Goal: Transaction & Acquisition: Purchase product/service

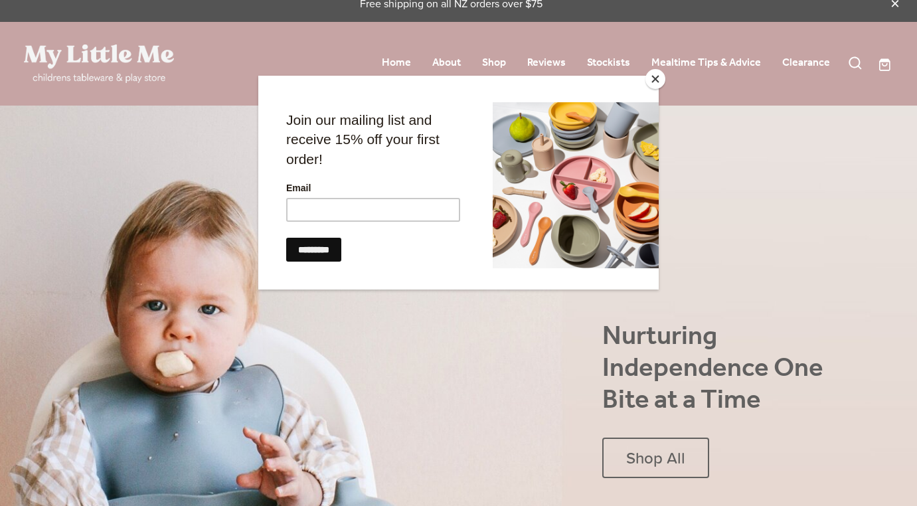
scroll to position [17, 0]
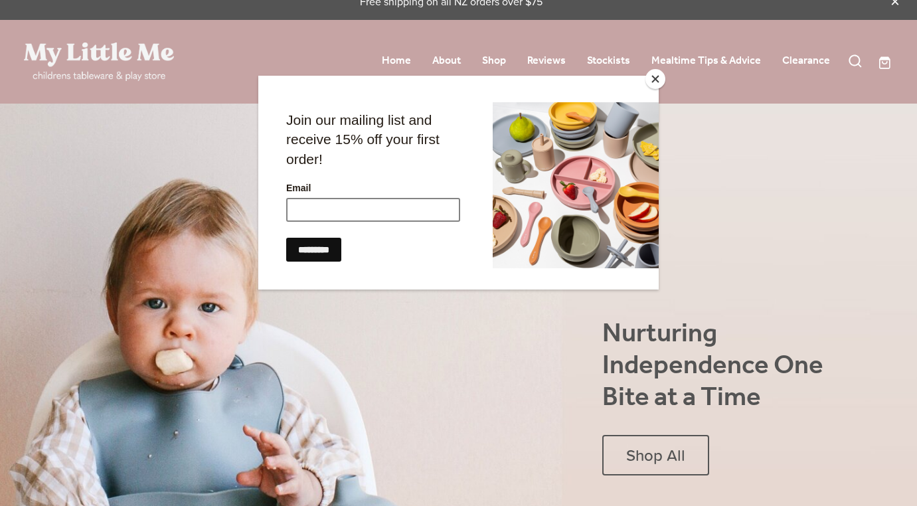
click at [332, 215] on input "Email" at bounding box center [373, 210] width 174 height 24
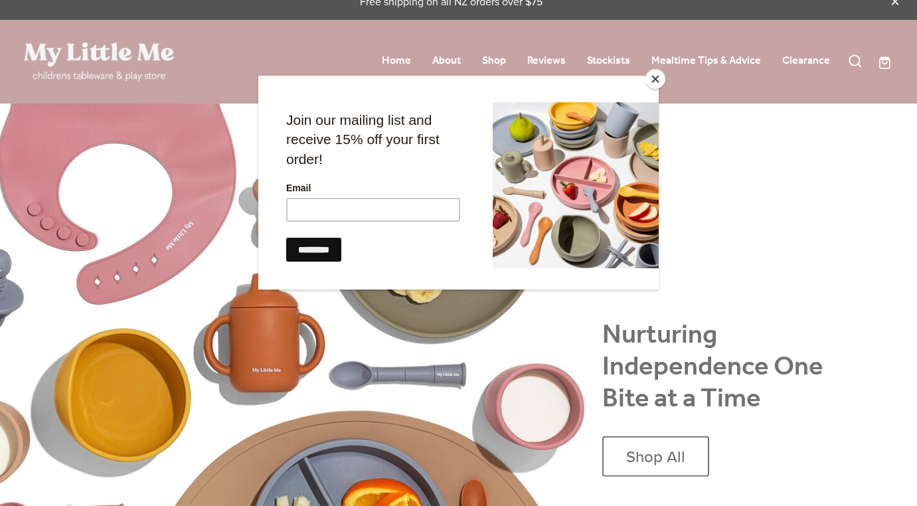
type input "**********"
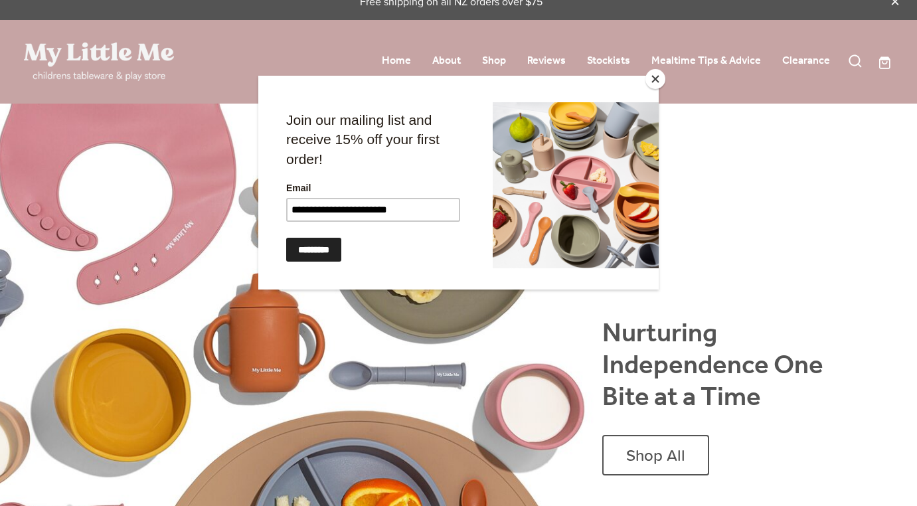
click at [340, 248] on input "*********" at bounding box center [313, 250] width 55 height 24
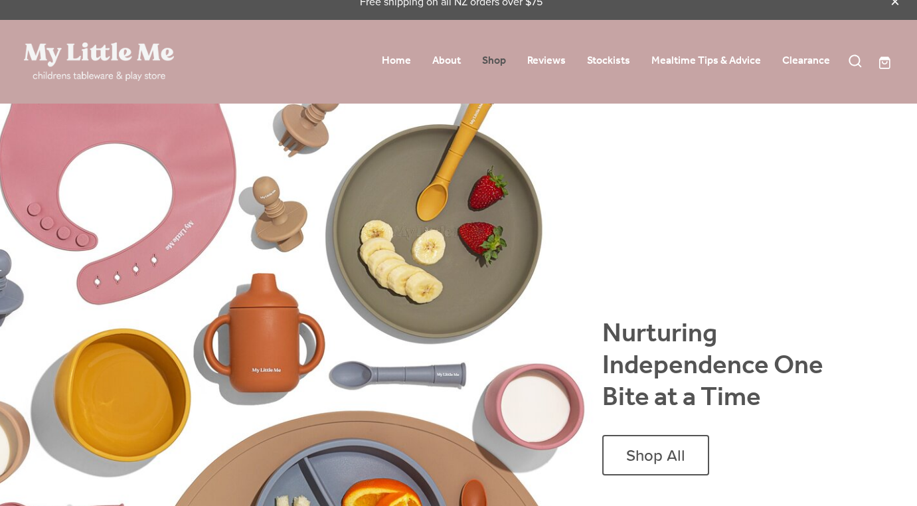
click at [499, 65] on link "Shop" at bounding box center [494, 60] width 24 height 21
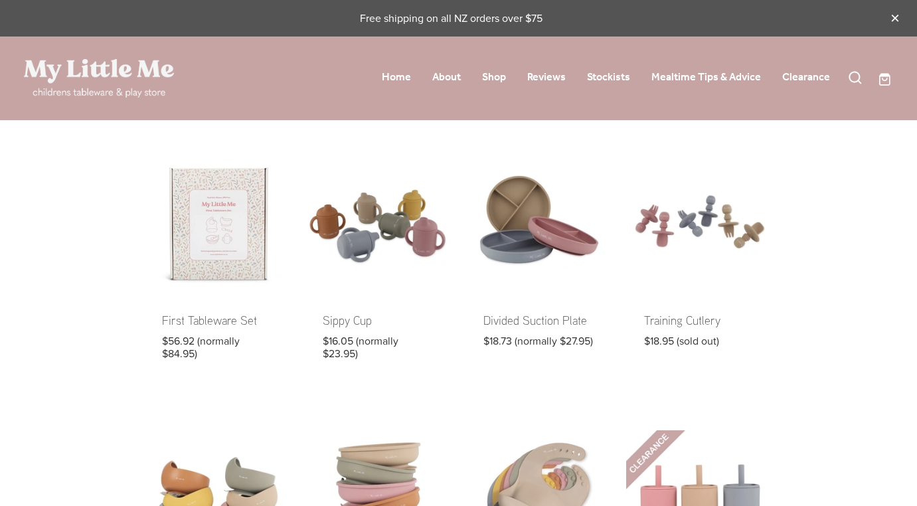
click at [275, 266] on link at bounding box center [217, 263] width 147 height 230
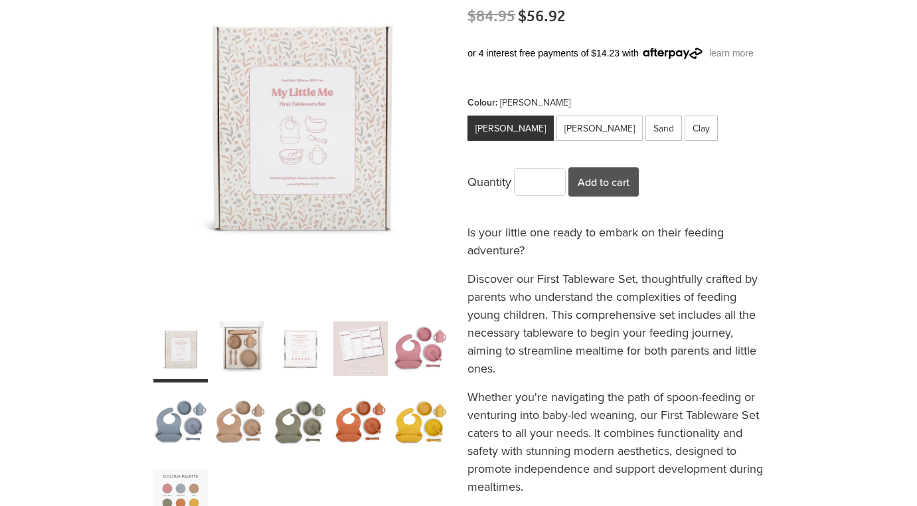
scroll to position [229, 0]
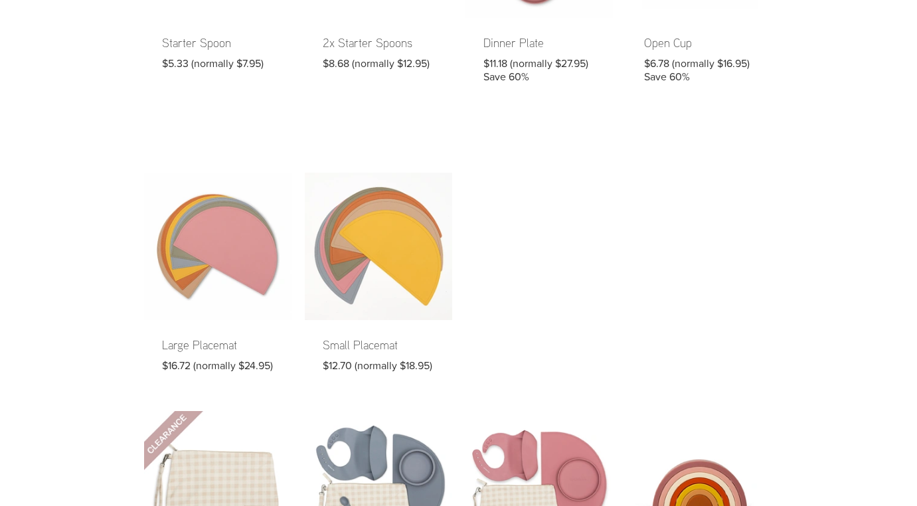
scroll to position [859, 0]
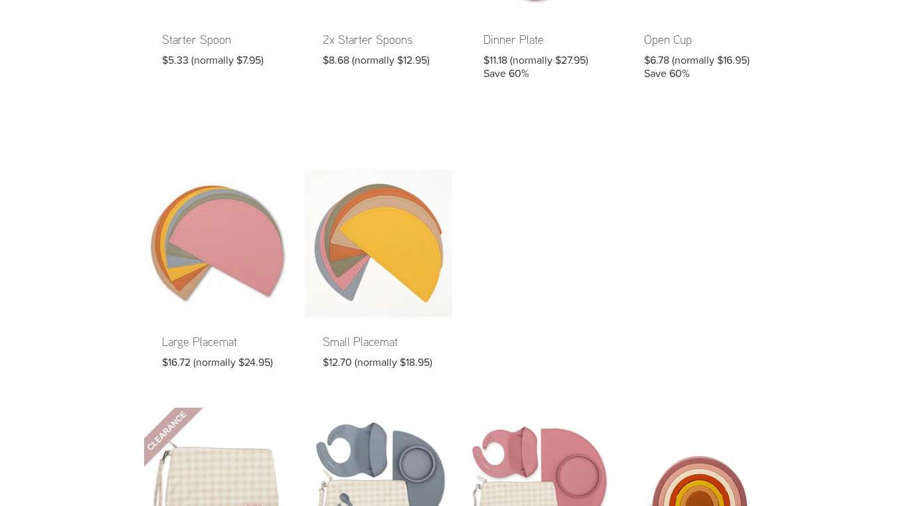
click at [205, 275] on link at bounding box center [217, 278] width 147 height 218
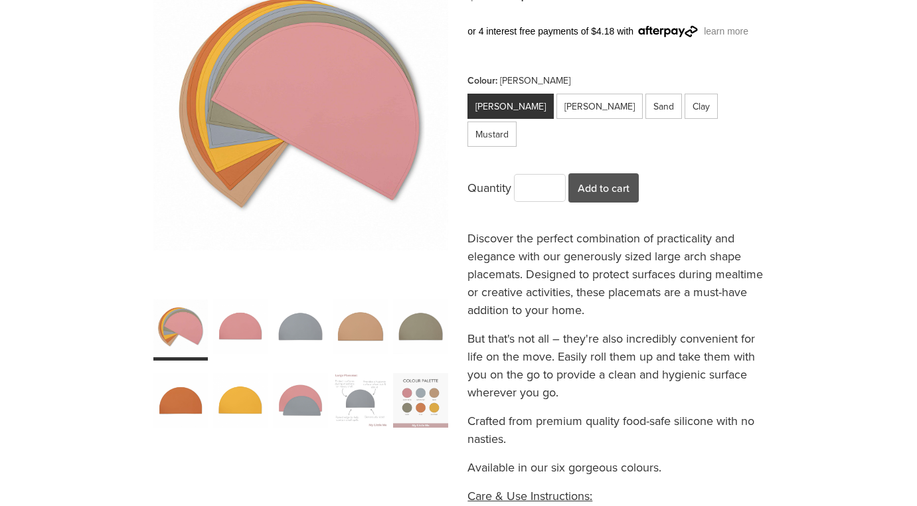
scroll to position [196, 0]
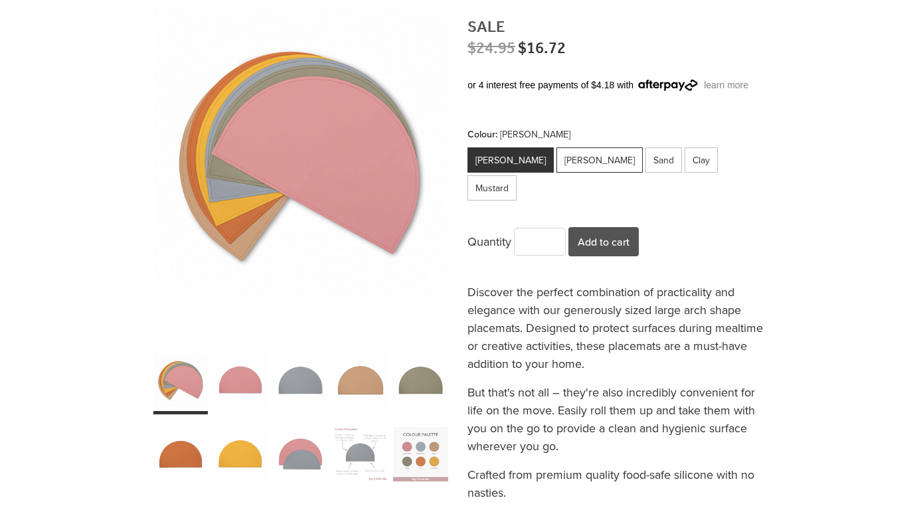
click at [567, 167] on div "[PERSON_NAME]" at bounding box center [599, 159] width 86 height 25
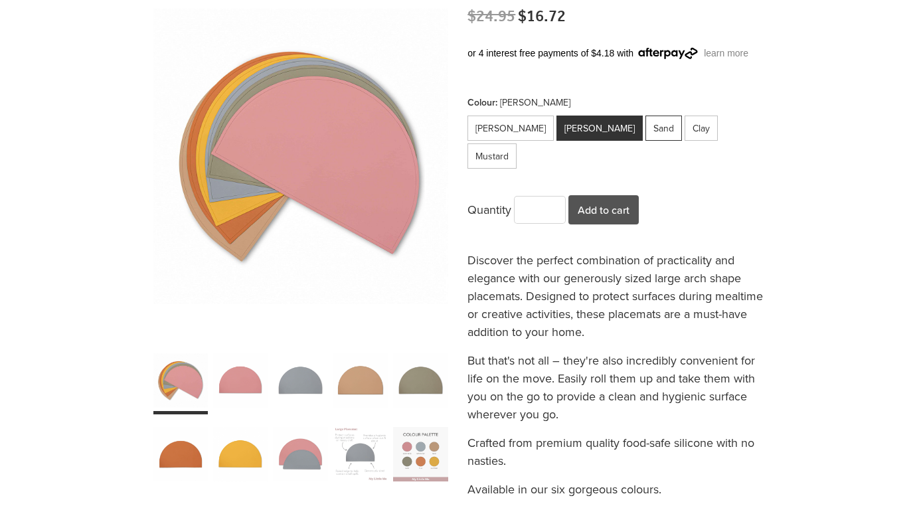
click at [645, 133] on div "Sand" at bounding box center [663, 127] width 37 height 25
click at [316, 379] on div "carousel" at bounding box center [300, 380] width 54 height 68
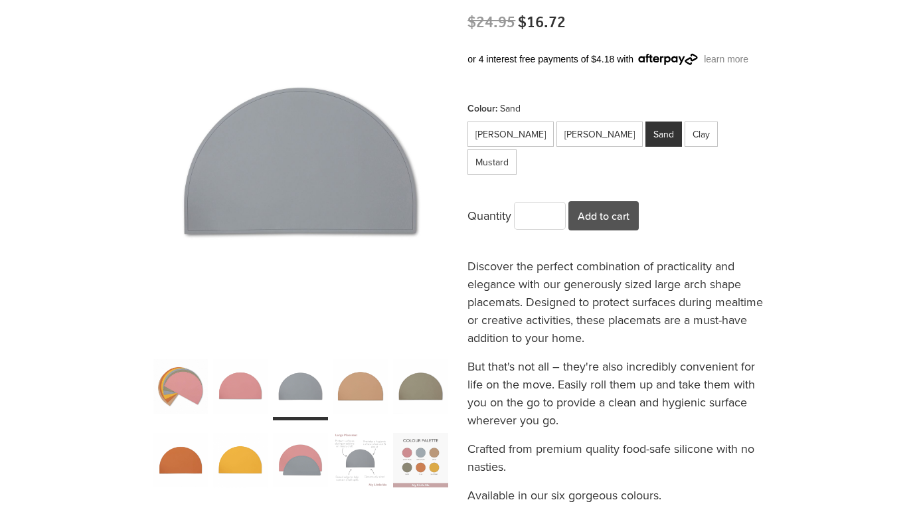
scroll to position [218, 0]
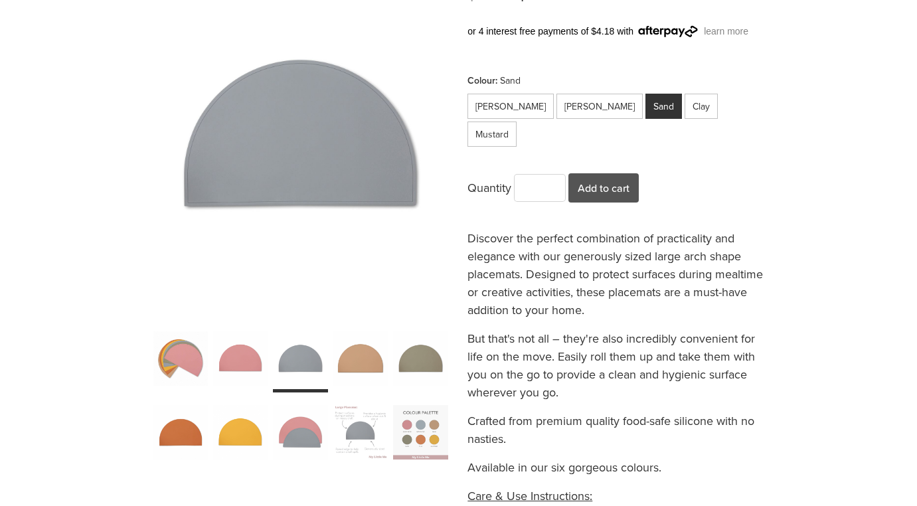
click at [413, 425] on div "carousel" at bounding box center [420, 432] width 54 height 68
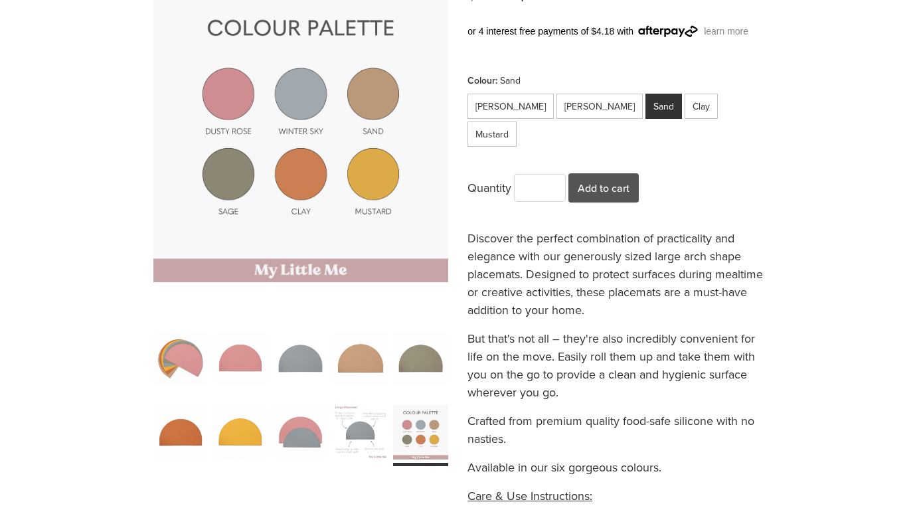
click at [437, 358] on div "carousel" at bounding box center [420, 358] width 54 height 68
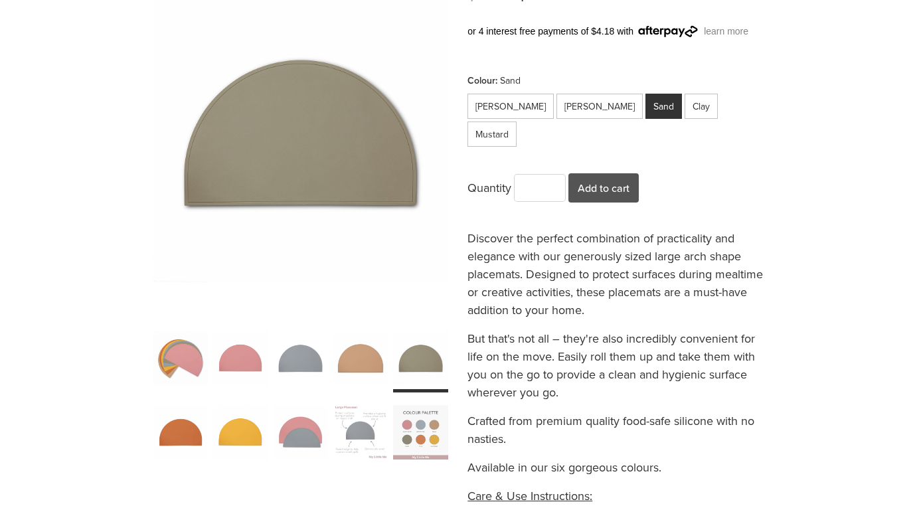
click at [427, 426] on div "carousel" at bounding box center [420, 432] width 54 height 68
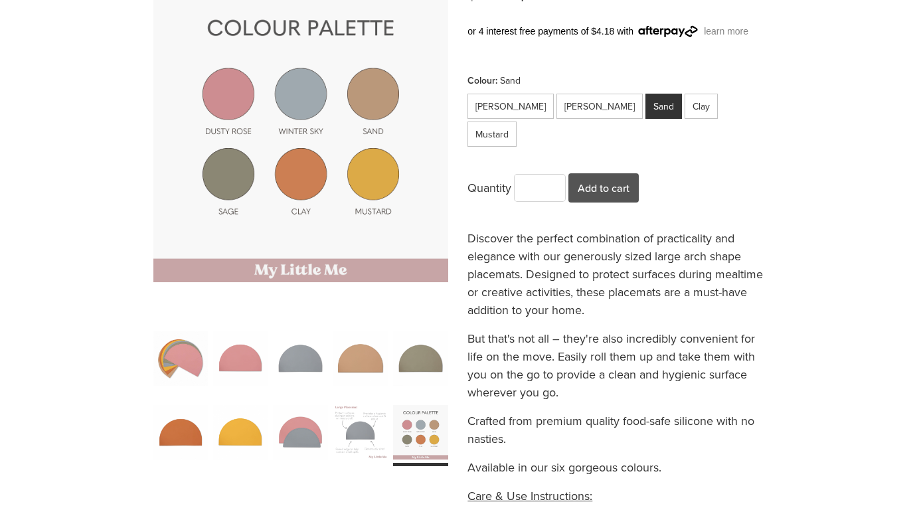
click at [306, 417] on div "carousel" at bounding box center [300, 432] width 54 height 68
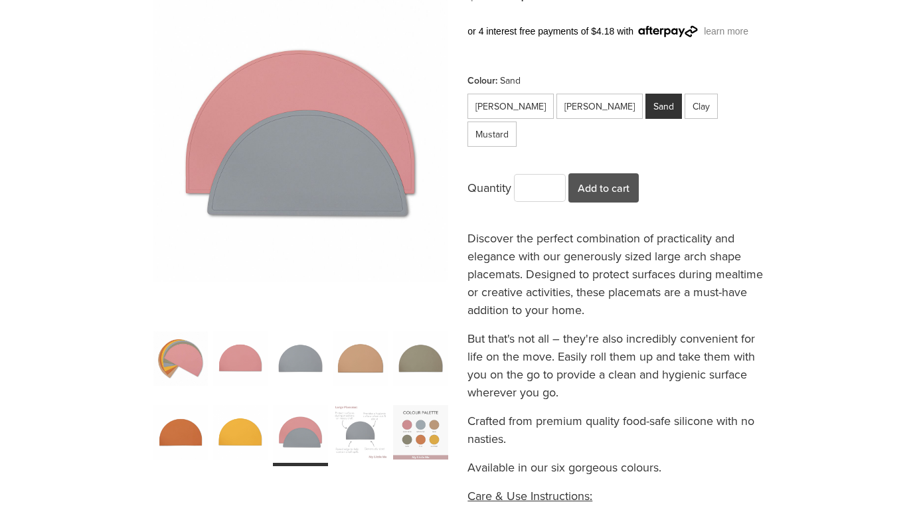
click at [349, 435] on div "carousel" at bounding box center [360, 432] width 54 height 68
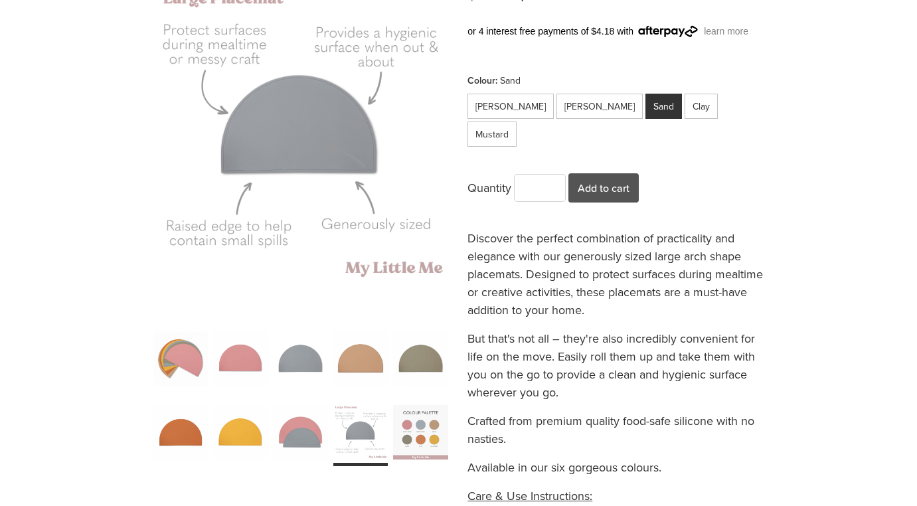
click at [308, 357] on div "carousel" at bounding box center [300, 358] width 54 height 68
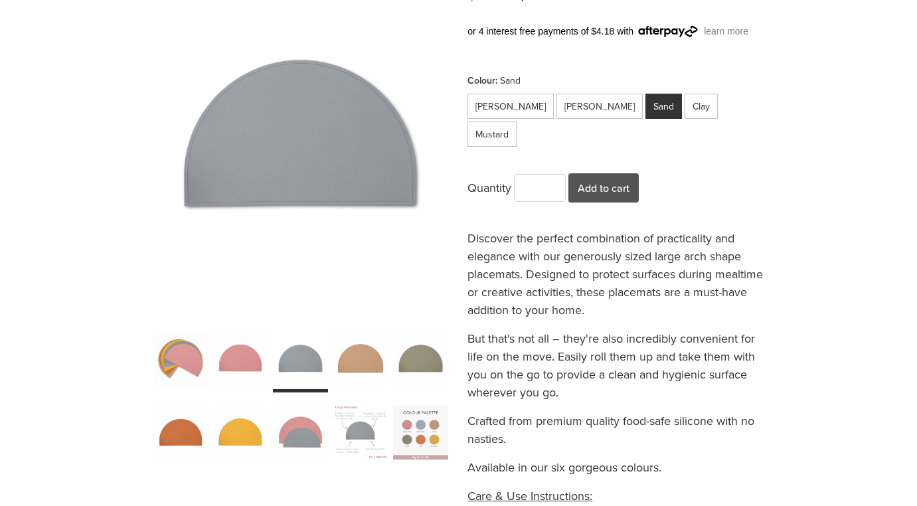
click at [429, 425] on div "carousel" at bounding box center [420, 432] width 54 height 68
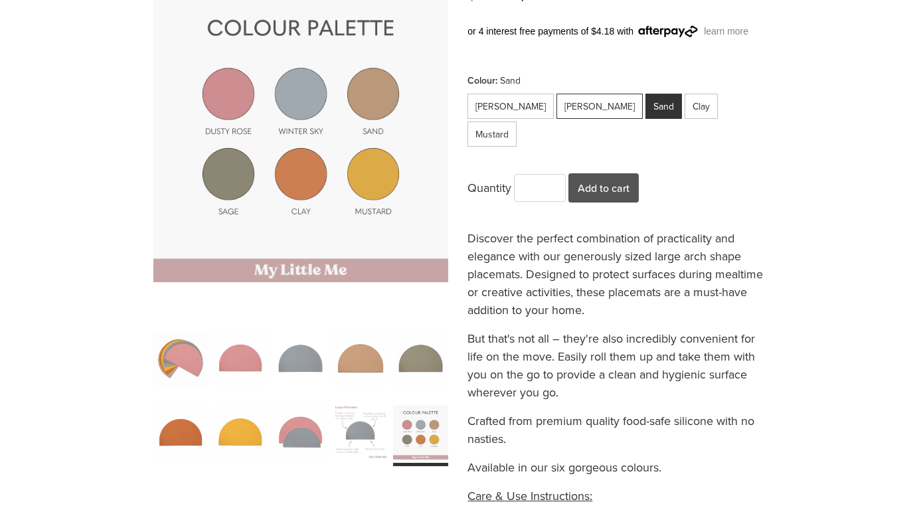
click at [568, 99] on div "Winter Sky" at bounding box center [599, 106] width 86 height 25
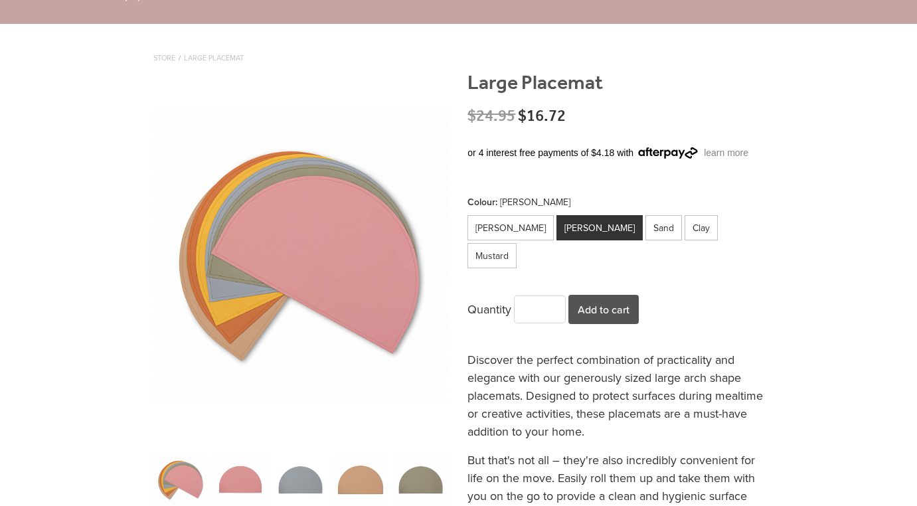
scroll to position [97, 0]
click at [616, 294] on button "Add to cart" at bounding box center [603, 308] width 70 height 29
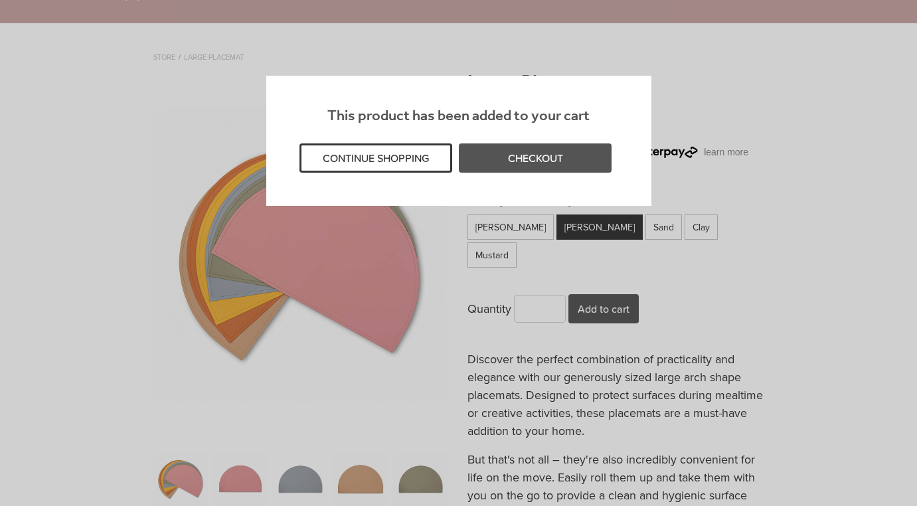
click at [401, 157] on button "CONTINUE SHOPPING" at bounding box center [375, 157] width 153 height 29
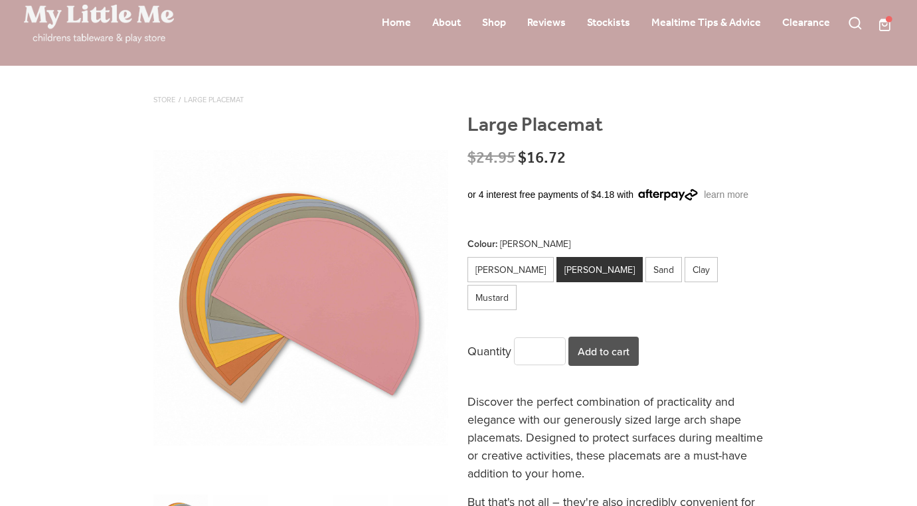
scroll to position [0, 0]
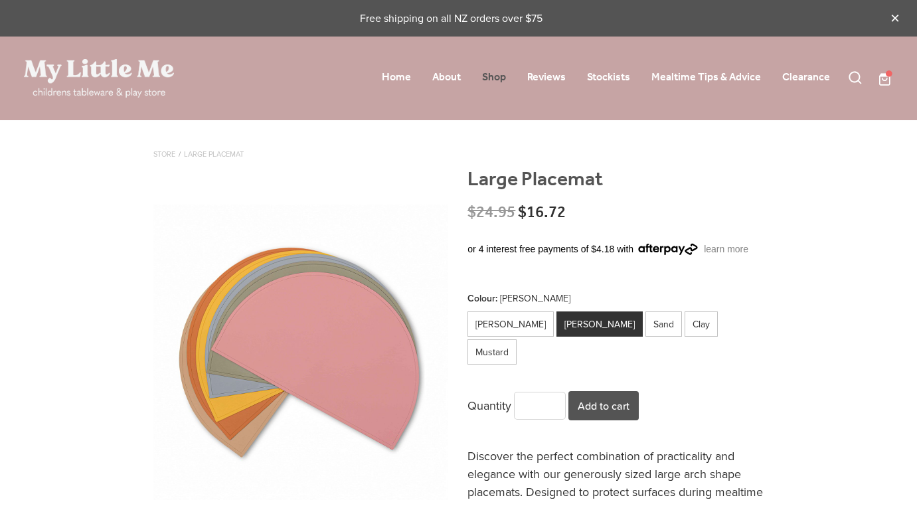
click at [492, 79] on link "Shop" at bounding box center [494, 77] width 24 height 21
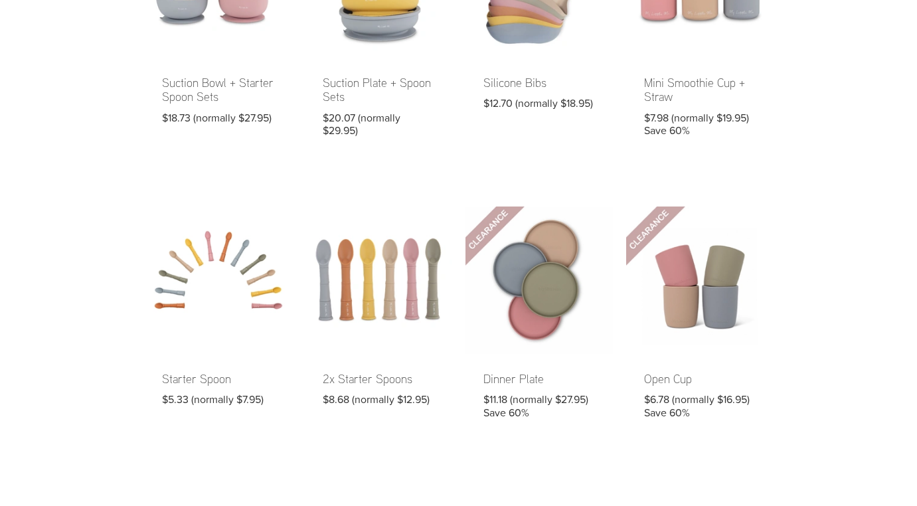
scroll to position [522, 0]
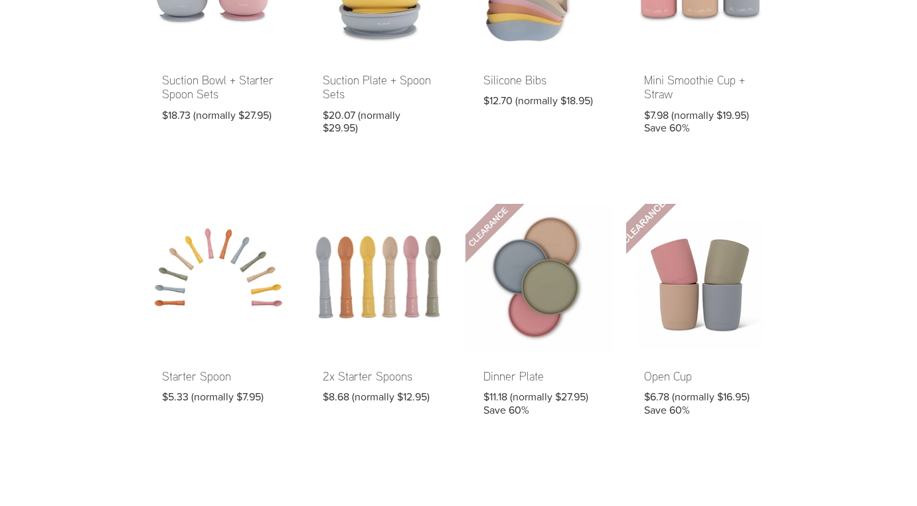
click at [713, 290] on link at bounding box center [699, 319] width 147 height 230
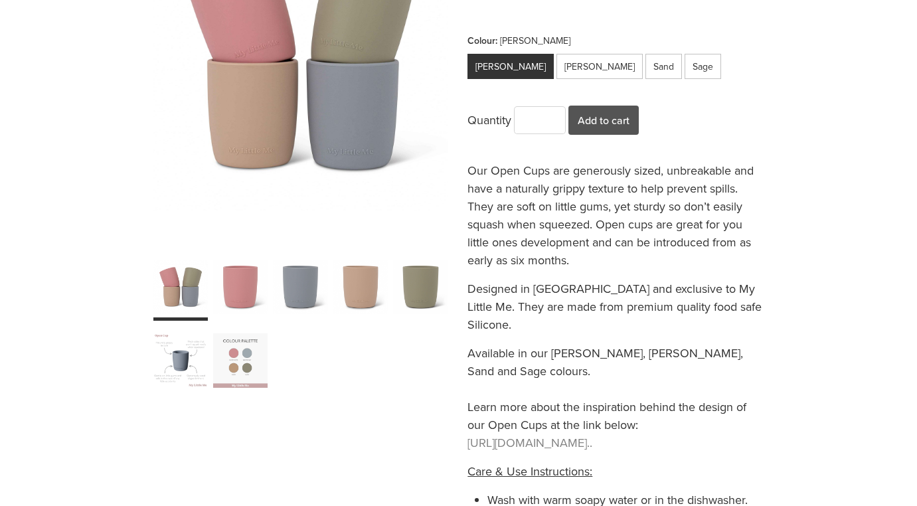
scroll to position [281, 0]
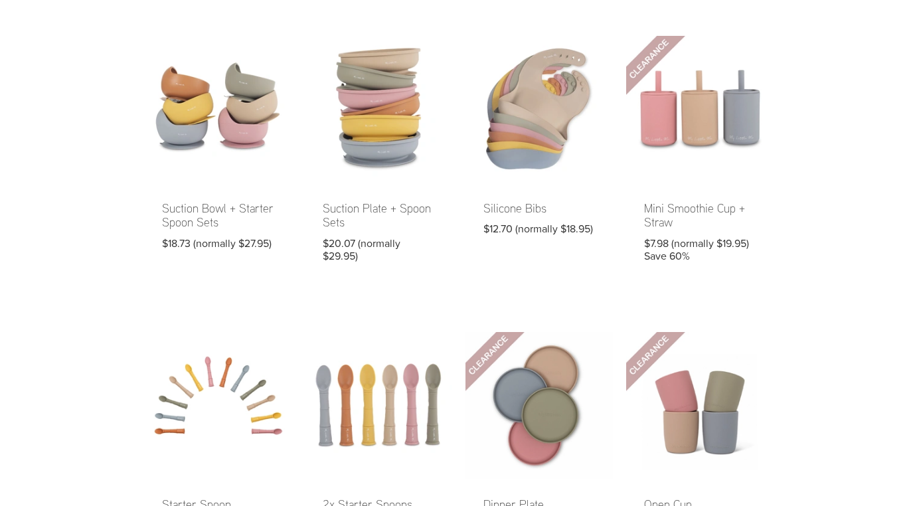
scroll to position [392, 0]
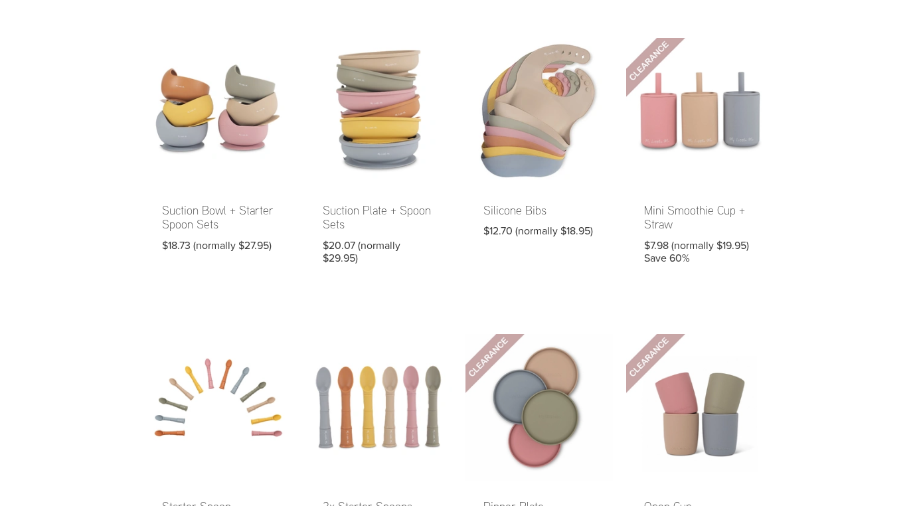
click at [536, 211] on link at bounding box center [538, 160] width 147 height 244
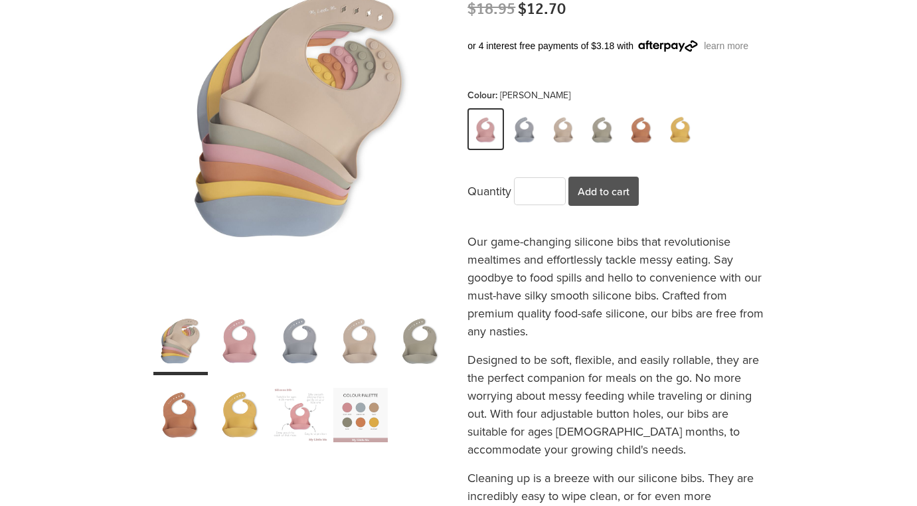
scroll to position [231, 0]
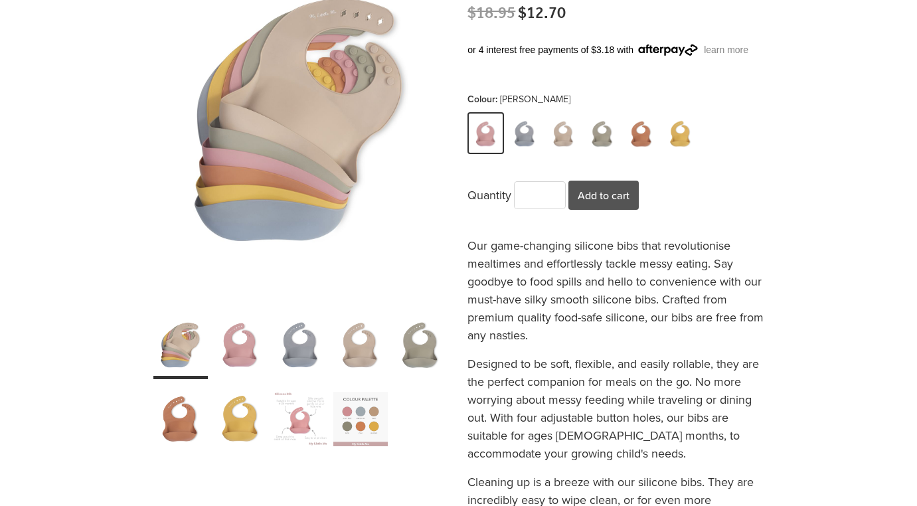
click at [287, 339] on div "carousel" at bounding box center [300, 345] width 54 height 68
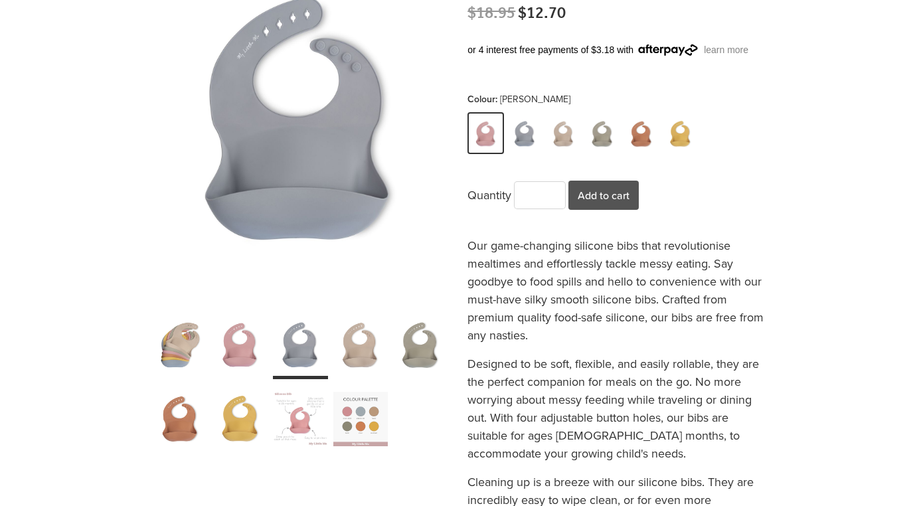
click at [354, 423] on div "carousel" at bounding box center [360, 418] width 54 height 68
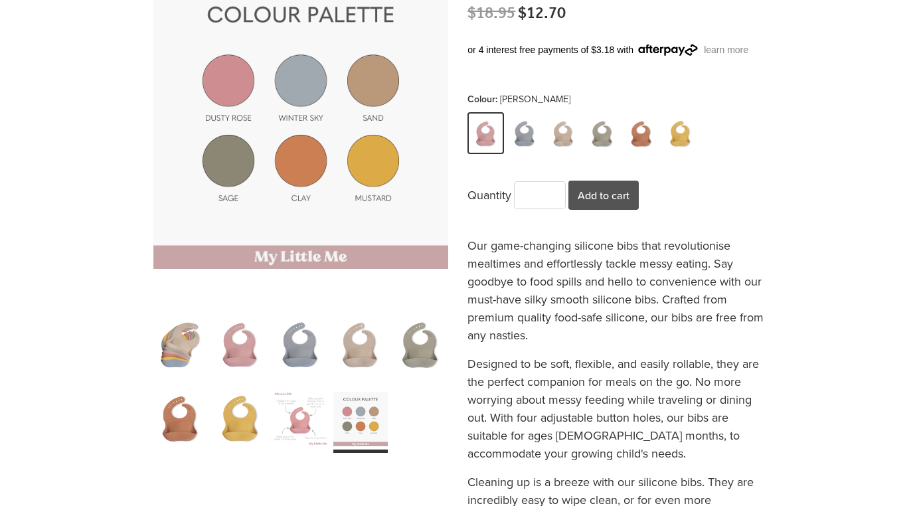
click at [298, 358] on div "carousel" at bounding box center [300, 345] width 54 height 68
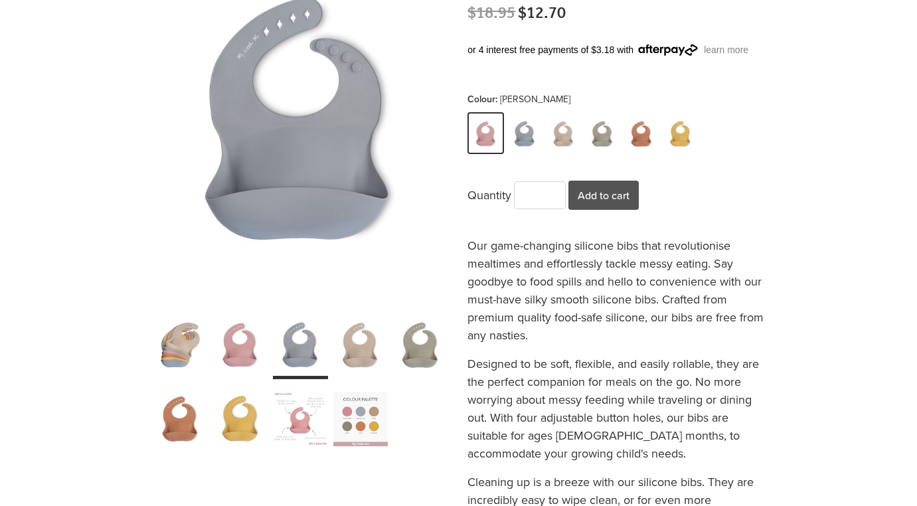
click at [423, 365] on div "carousel" at bounding box center [420, 345] width 54 height 68
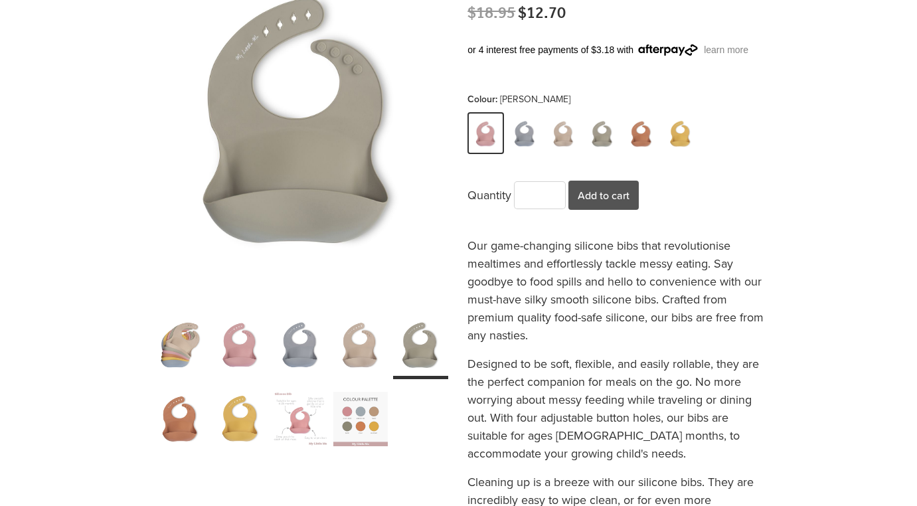
click at [306, 348] on div "carousel" at bounding box center [300, 345] width 54 height 68
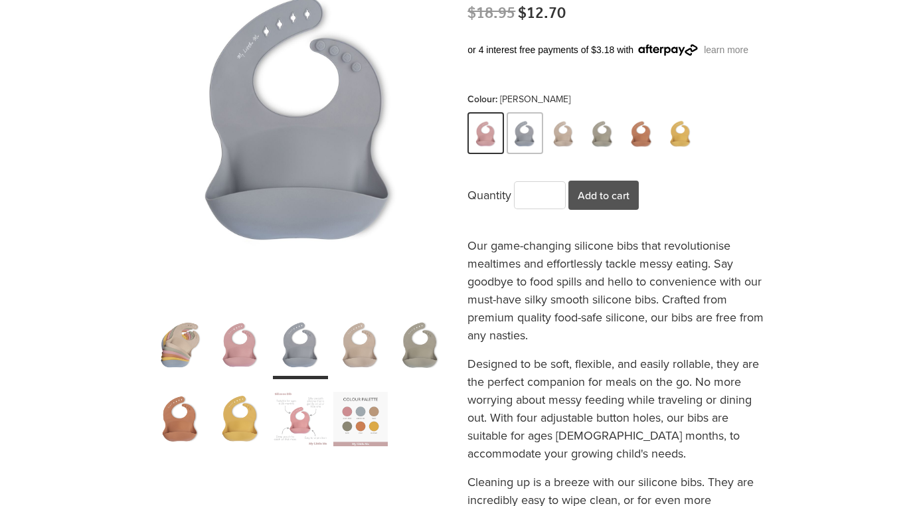
click at [521, 132] on img at bounding box center [524, 134] width 31 height 38
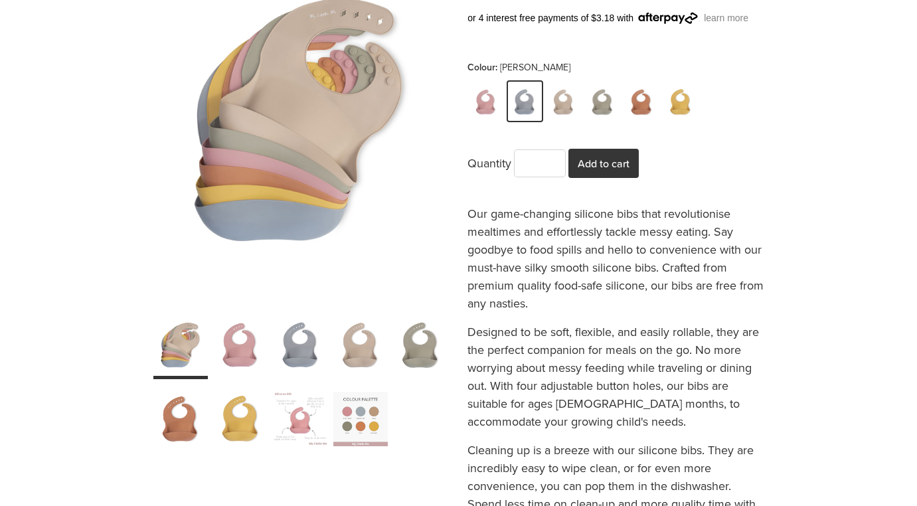
click at [619, 169] on button "Add to cart" at bounding box center [603, 163] width 70 height 29
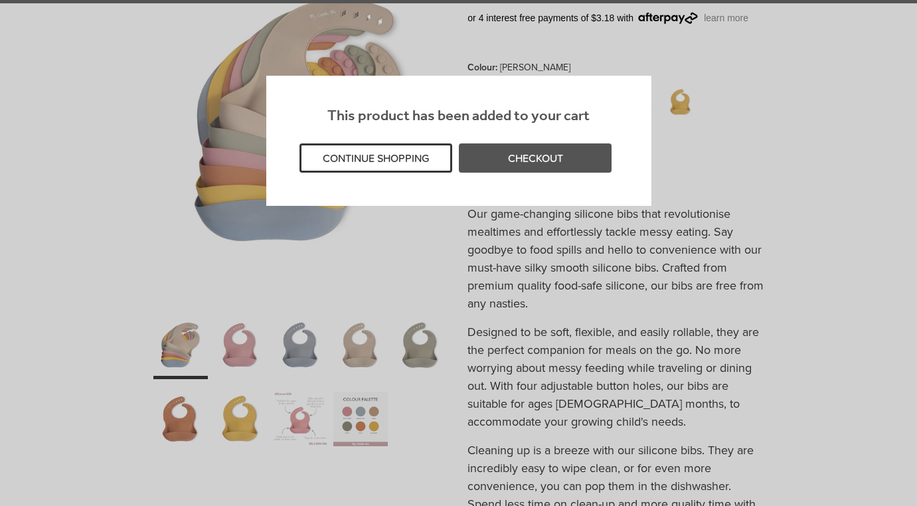
click at [432, 163] on button "CONTINUE SHOPPING" at bounding box center [375, 157] width 153 height 29
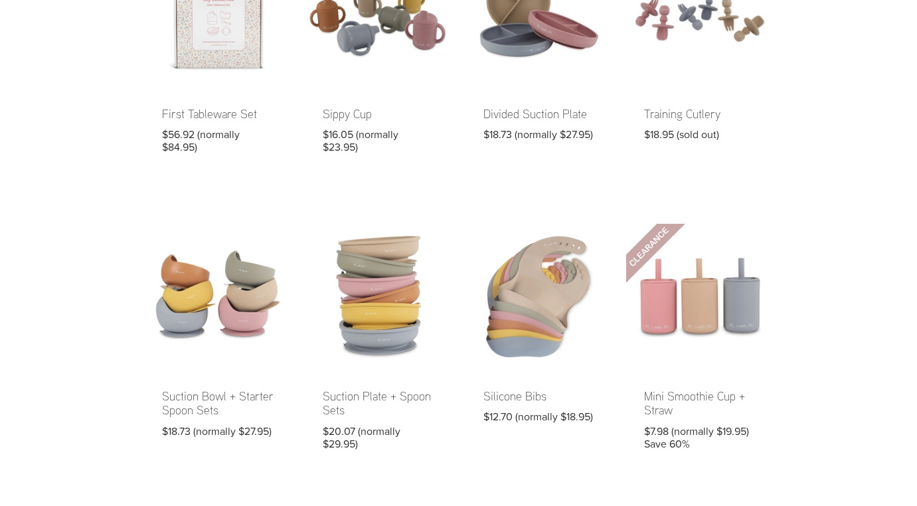
scroll to position [209, 0]
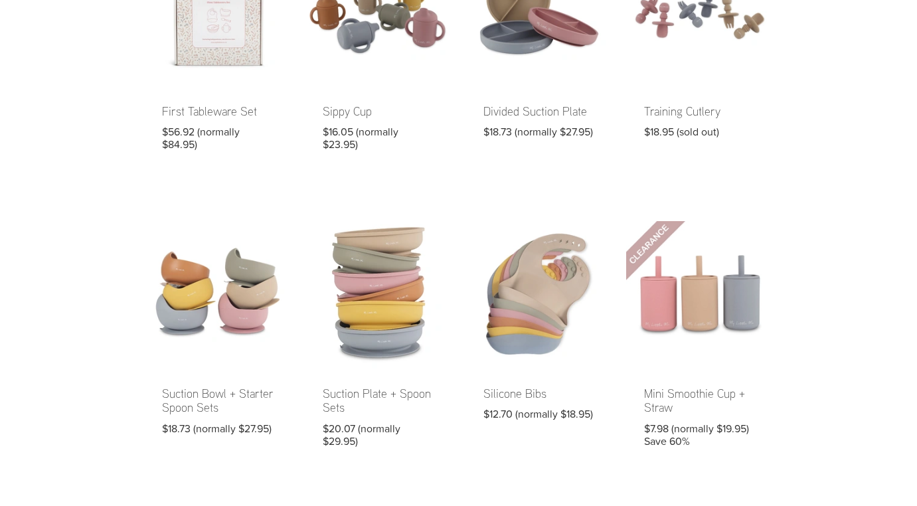
click at [391, 326] on link at bounding box center [378, 343] width 147 height 244
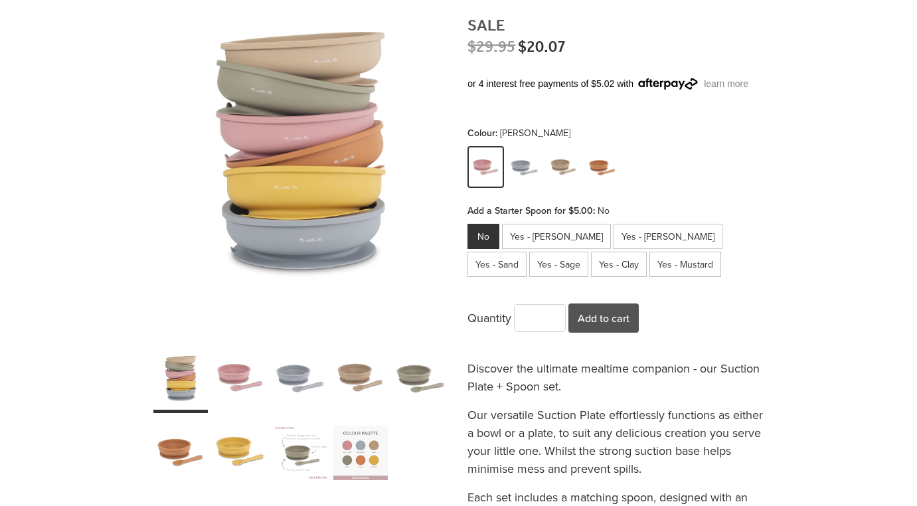
scroll to position [206, 0]
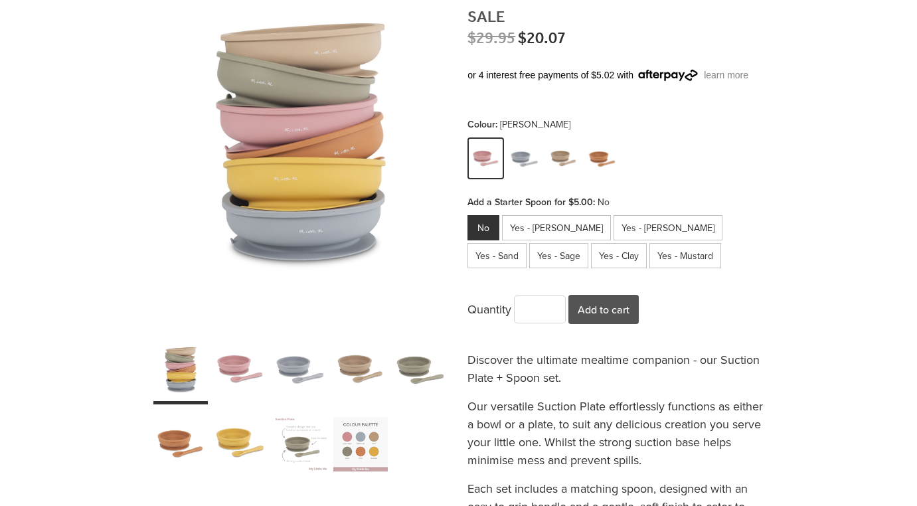
click at [310, 376] on div "carousel" at bounding box center [300, 370] width 54 height 68
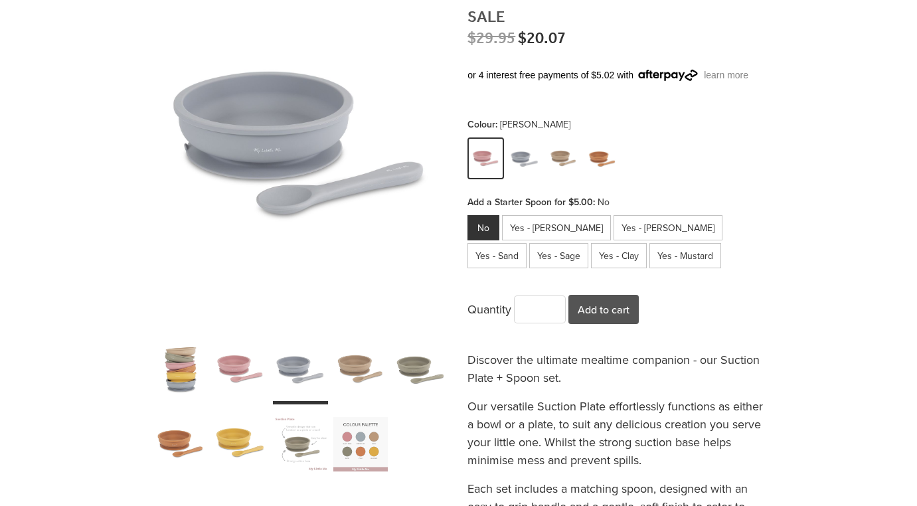
click at [362, 369] on div "carousel" at bounding box center [360, 370] width 54 height 68
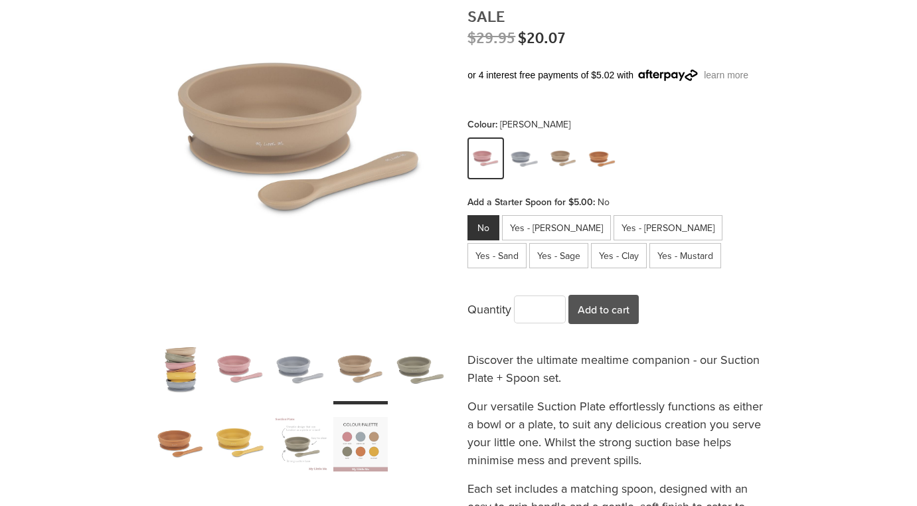
click at [407, 370] on div "carousel" at bounding box center [420, 370] width 54 height 68
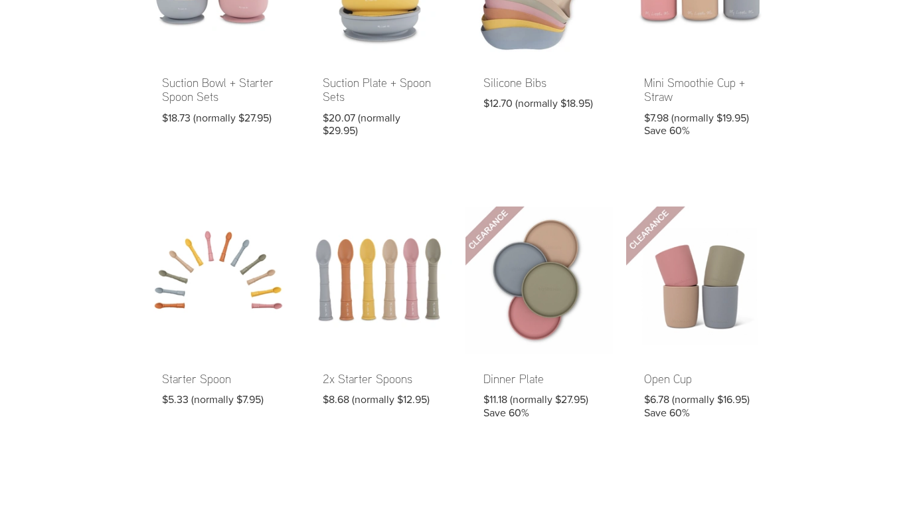
scroll to position [524, 0]
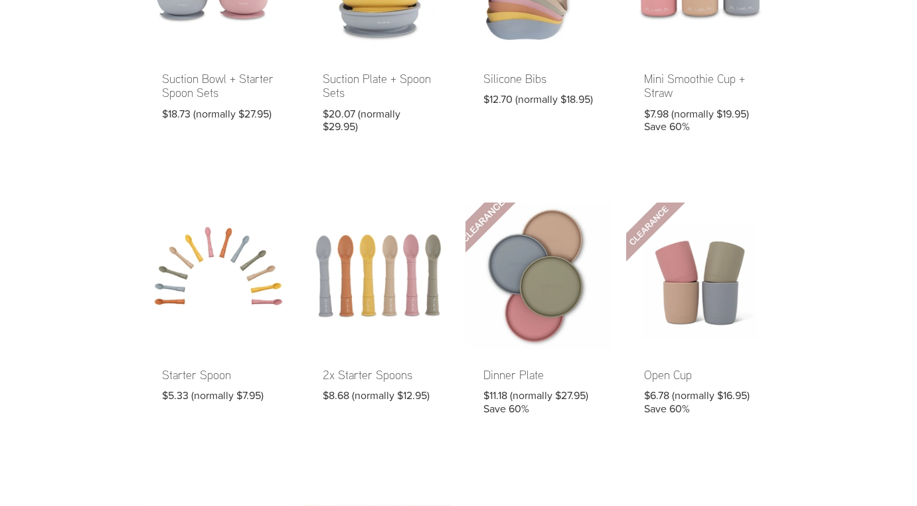
click at [518, 281] on link at bounding box center [538, 317] width 147 height 230
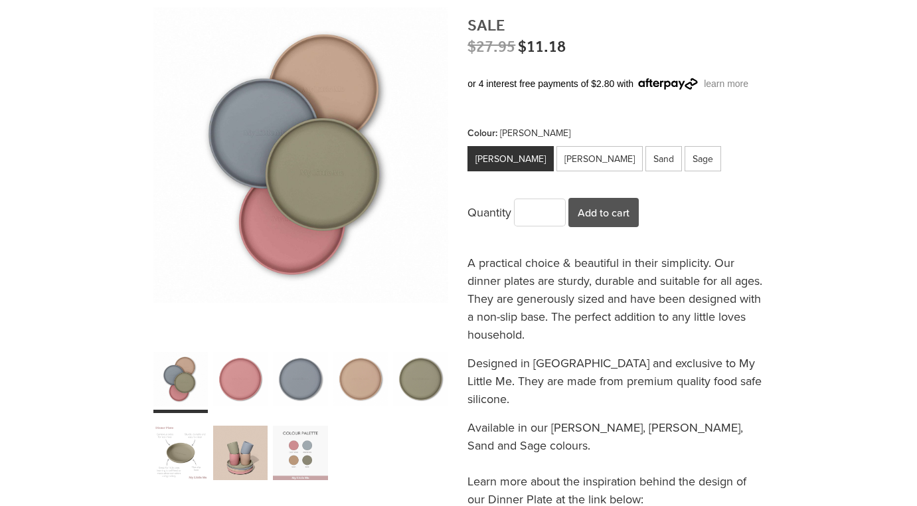
scroll to position [206, 0]
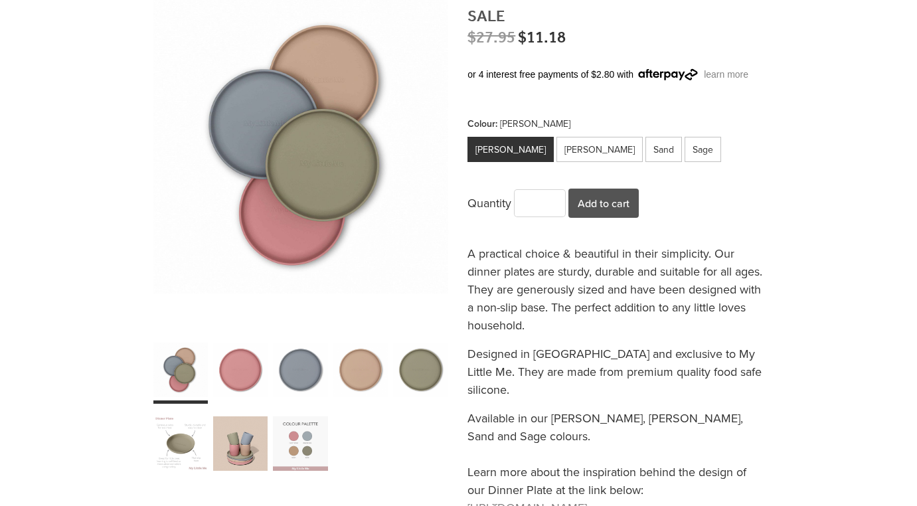
click at [259, 440] on div "carousel" at bounding box center [240, 443] width 54 height 68
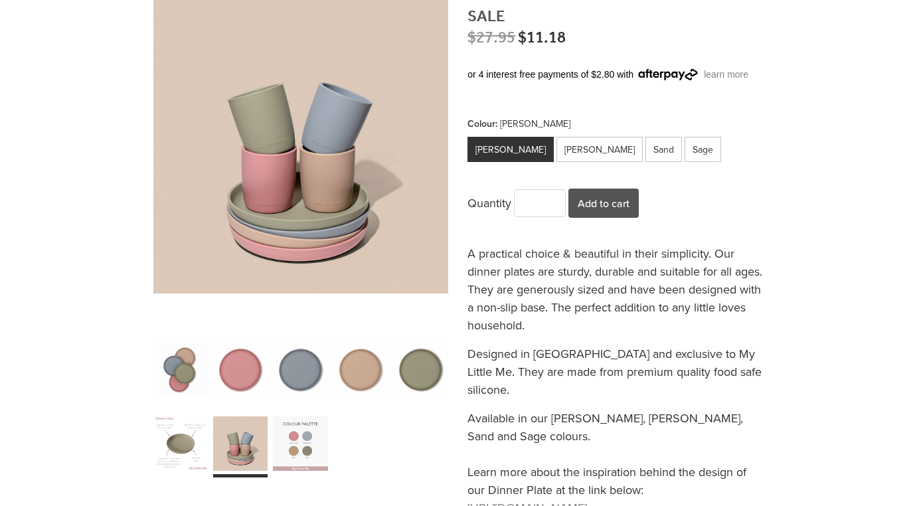
click at [290, 441] on div "carousel" at bounding box center [300, 443] width 54 height 68
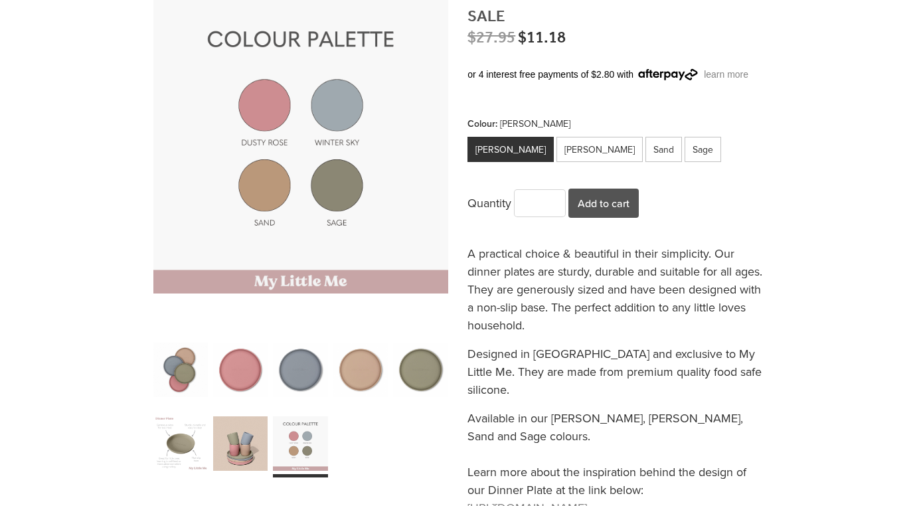
click at [248, 430] on div "carousel" at bounding box center [240, 443] width 54 height 68
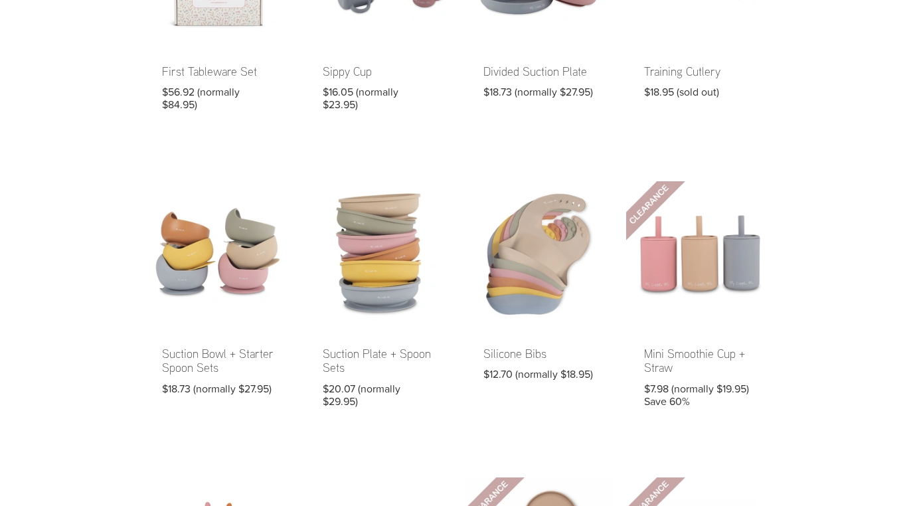
scroll to position [250, 0]
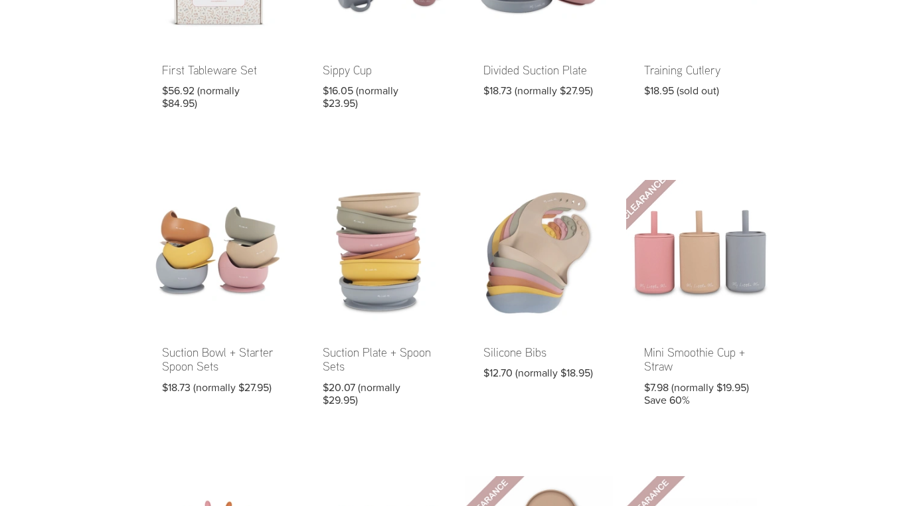
click at [711, 354] on link at bounding box center [699, 302] width 147 height 244
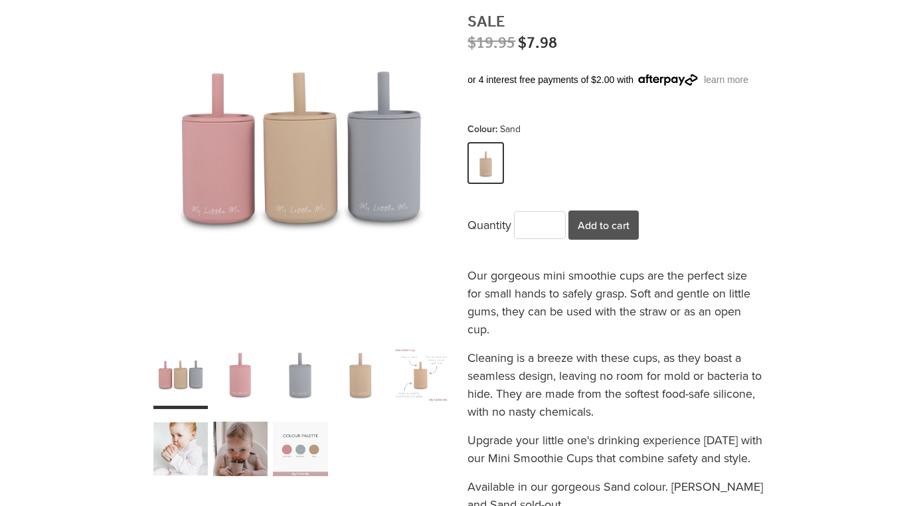
scroll to position [206, 0]
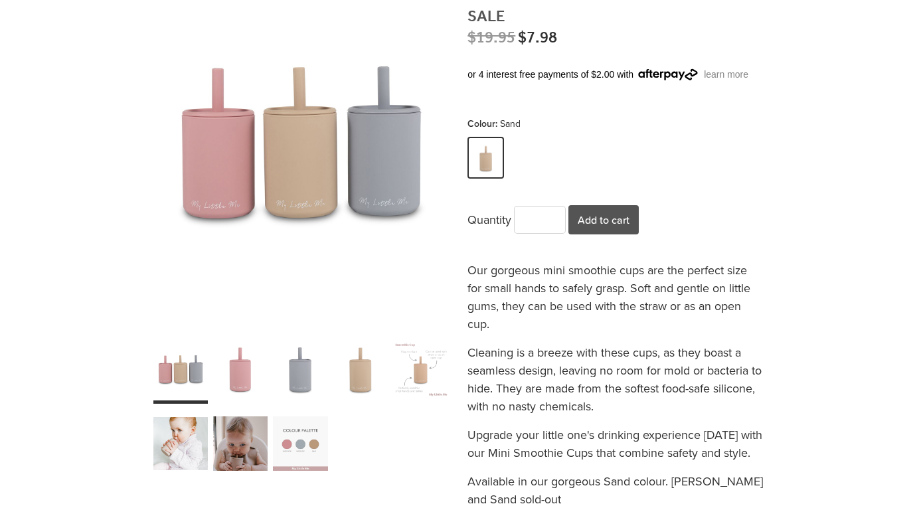
click at [254, 443] on div "carousel" at bounding box center [240, 443] width 54 height 68
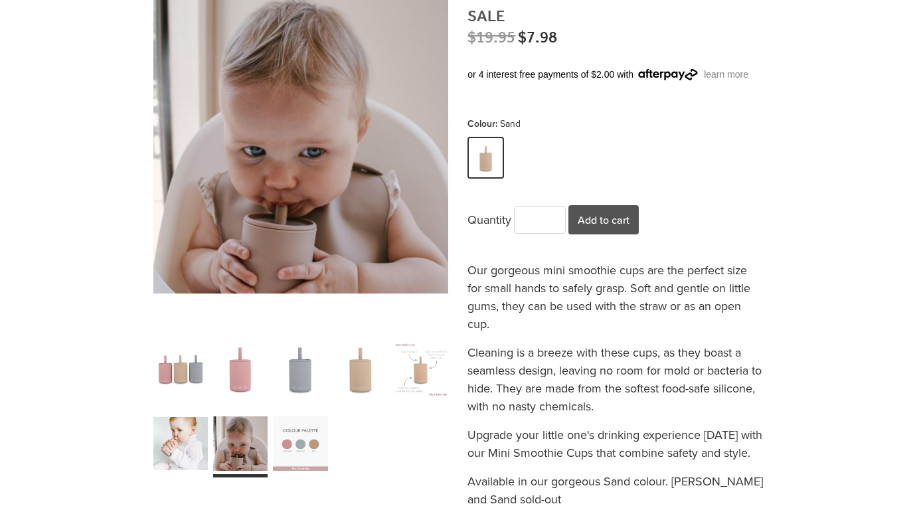
click at [285, 453] on div "carousel" at bounding box center [300, 443] width 54 height 68
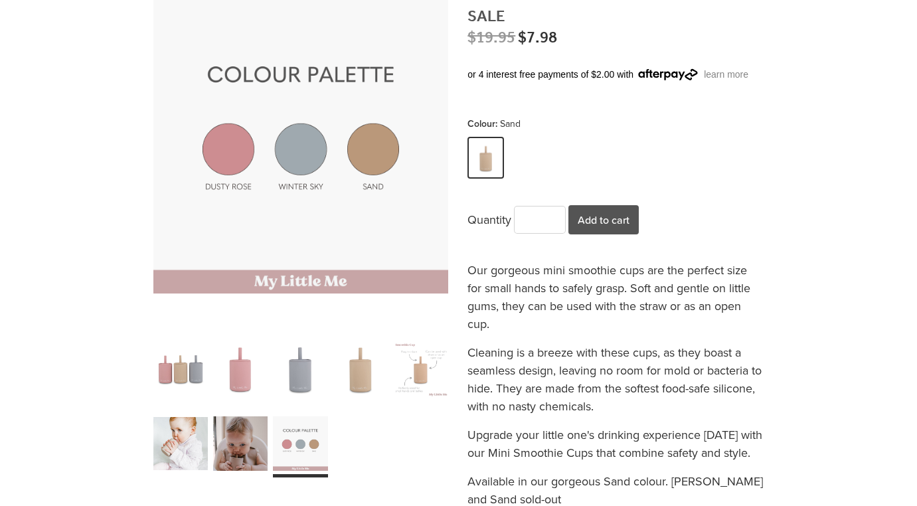
click at [255, 444] on div "carousel" at bounding box center [240, 443] width 54 height 68
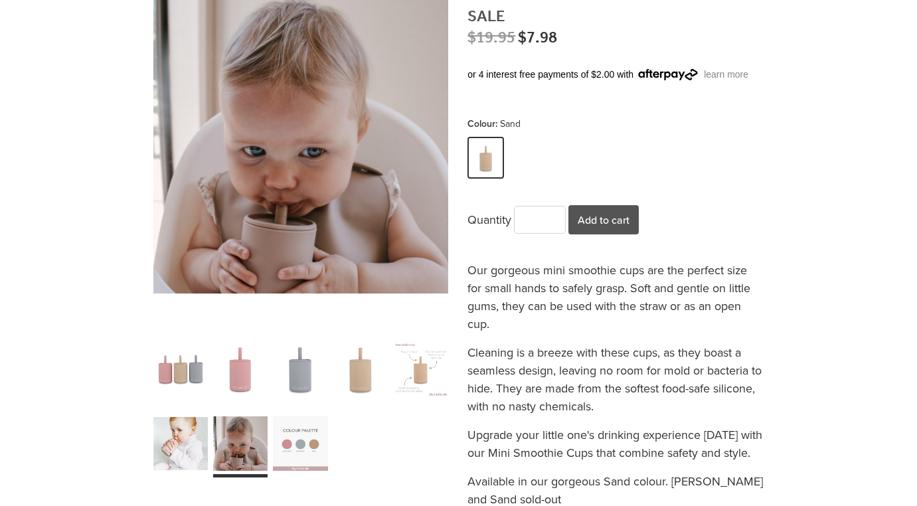
click at [188, 435] on div "carousel" at bounding box center [180, 443] width 54 height 68
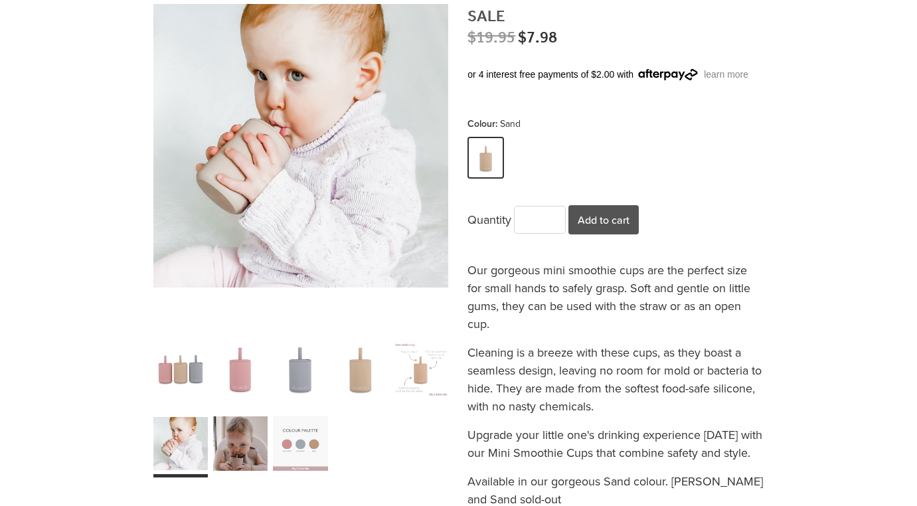
click at [299, 370] on div "carousel" at bounding box center [300, 369] width 54 height 68
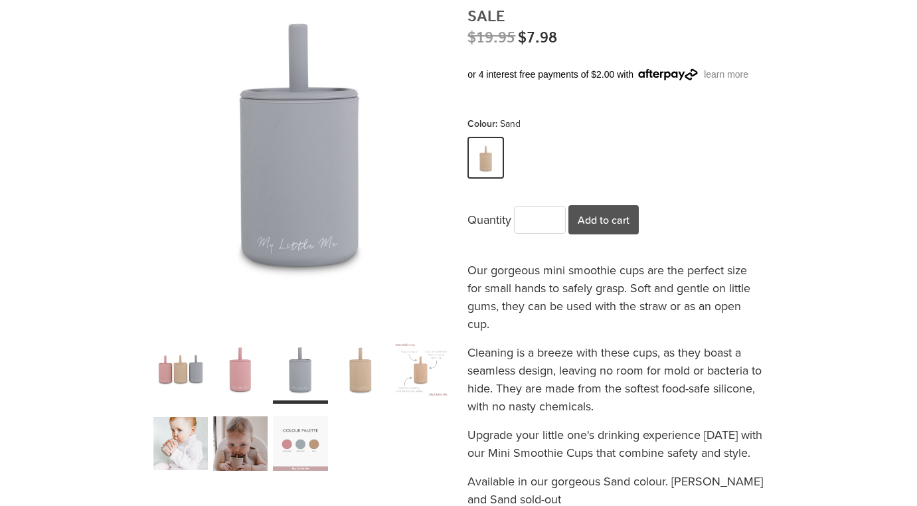
click at [628, 238] on div "Mini Smoothie Cup + Straw Sale $19.95 $7.98 or 4 interest free payments of $2.0…" at bounding box center [615, 414] width 296 height 905
click at [622, 227] on button "Add to cart" at bounding box center [603, 219] width 70 height 29
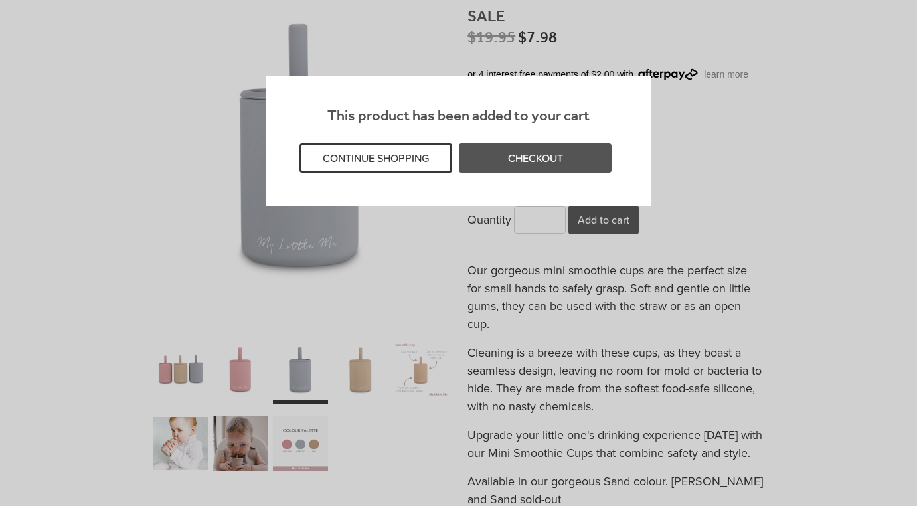
click at [427, 165] on button "CONTINUE SHOPPING" at bounding box center [375, 157] width 153 height 29
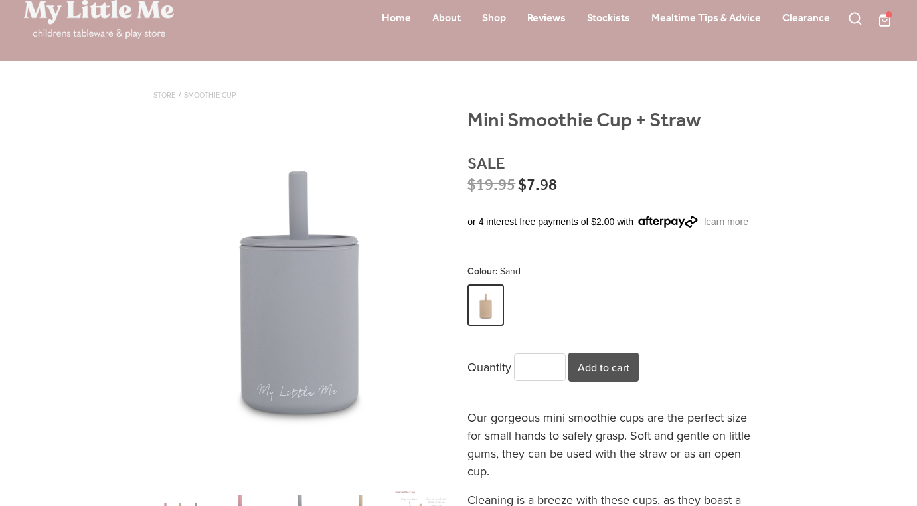
scroll to position [0, 0]
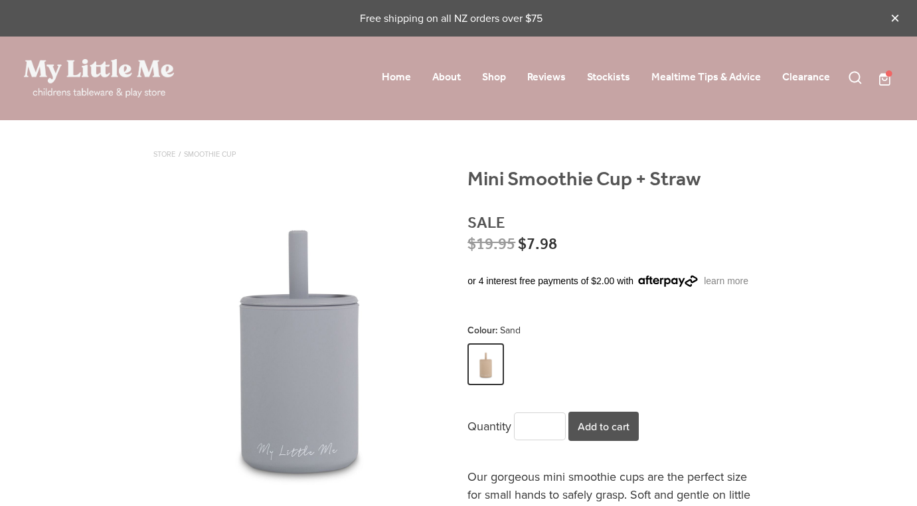
click at [893, 82] on span at bounding box center [893, 78] width 0 height 17
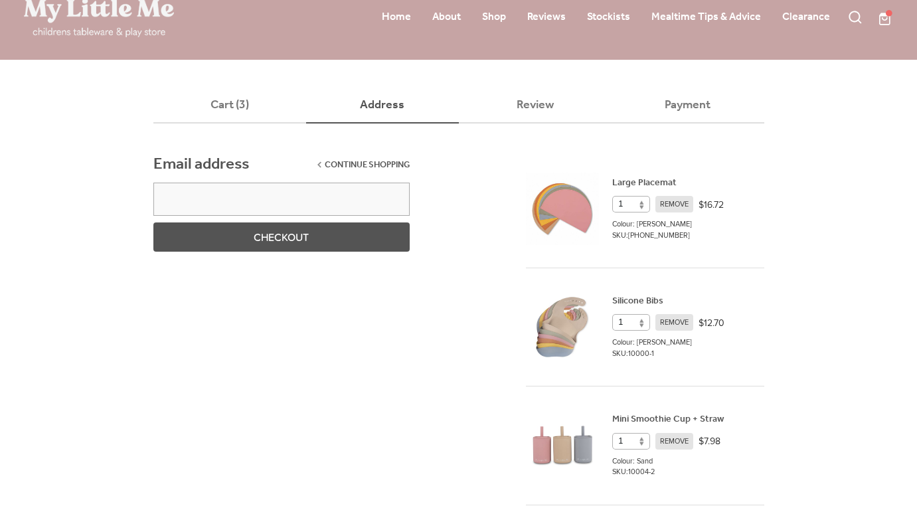
scroll to position [62, 0]
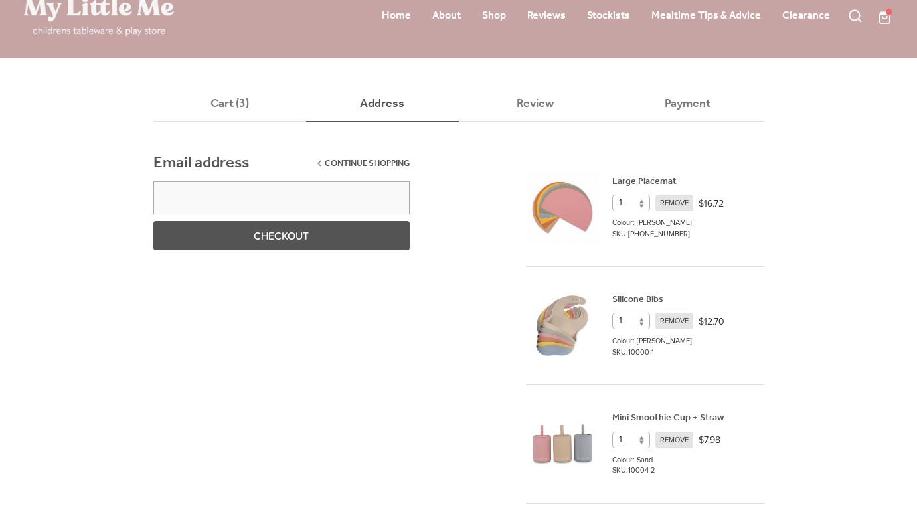
click at [640, 183] on link "Large Placemat" at bounding box center [644, 182] width 64 height 18
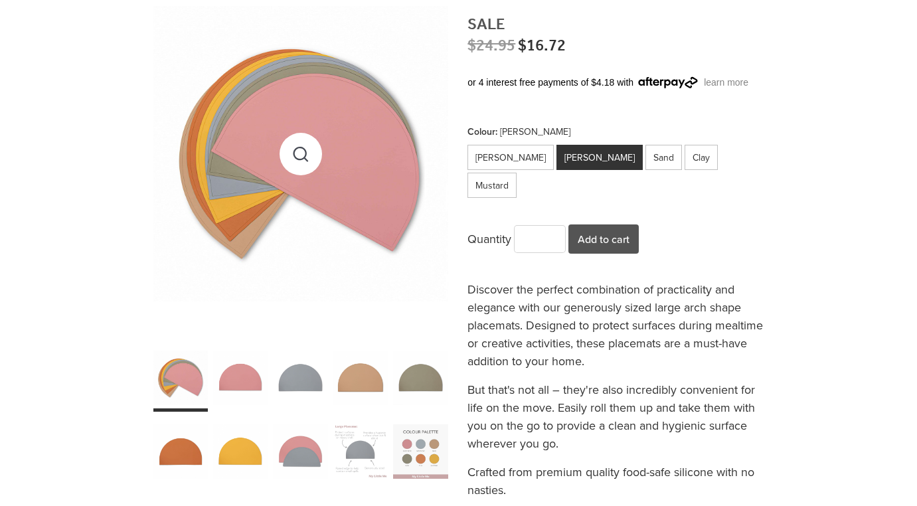
scroll to position [210, 0]
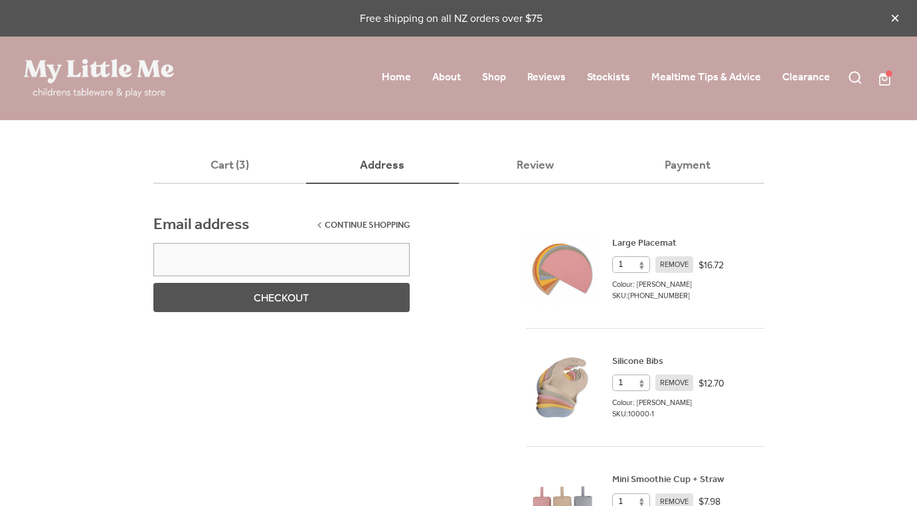
scroll to position [62, 0]
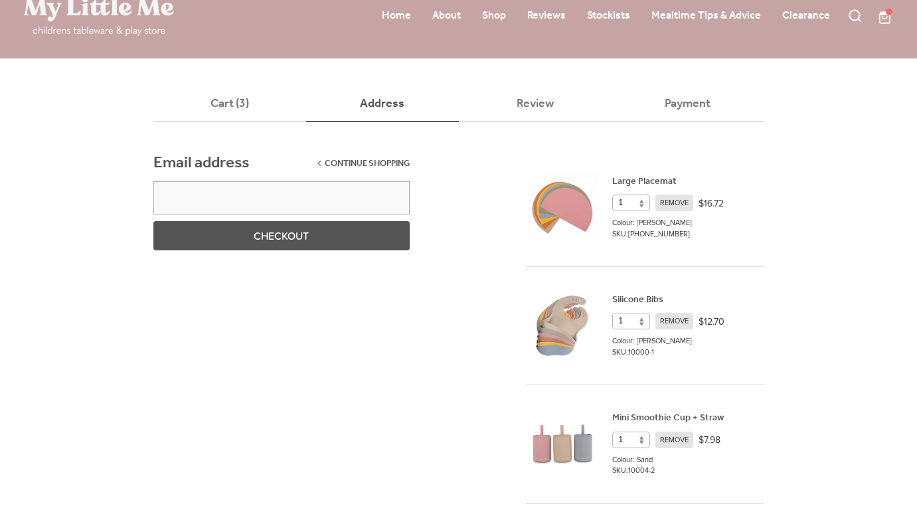
click at [648, 176] on link "Large Placemat" at bounding box center [644, 182] width 64 height 18
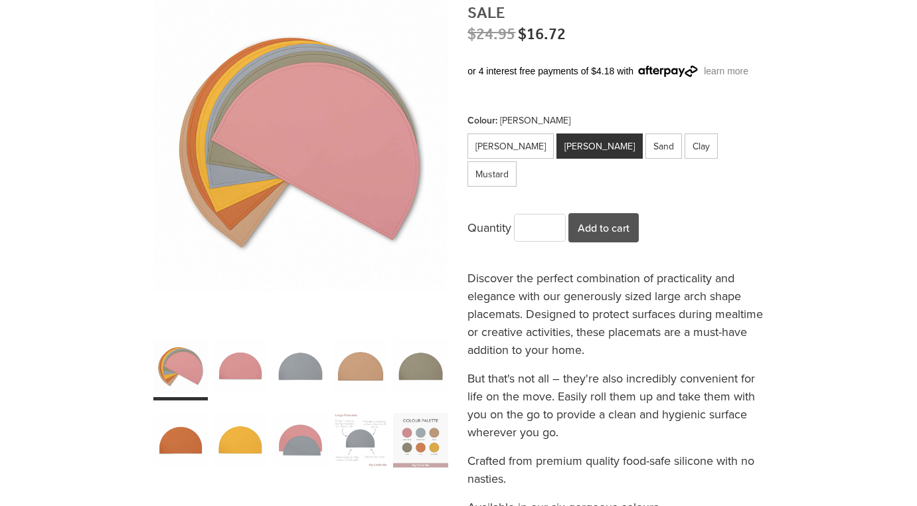
scroll to position [216, 0]
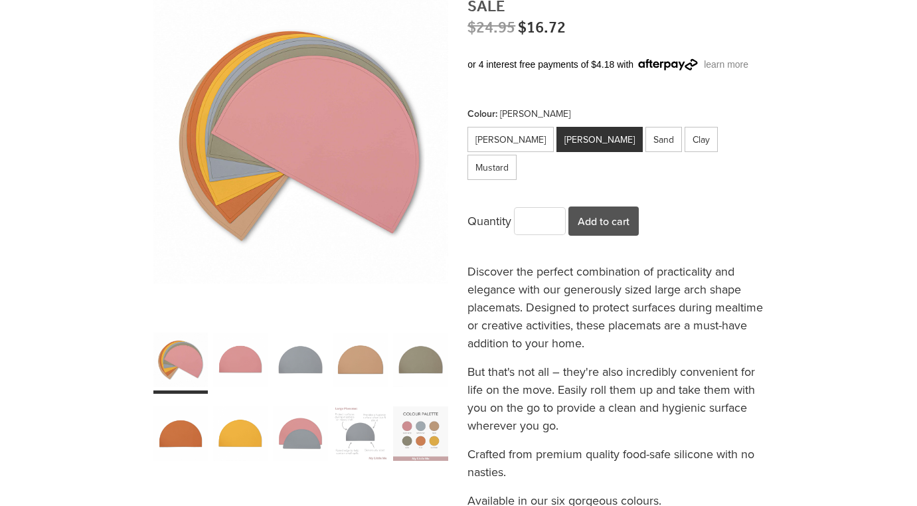
click at [422, 434] on div "carousel" at bounding box center [420, 433] width 54 height 68
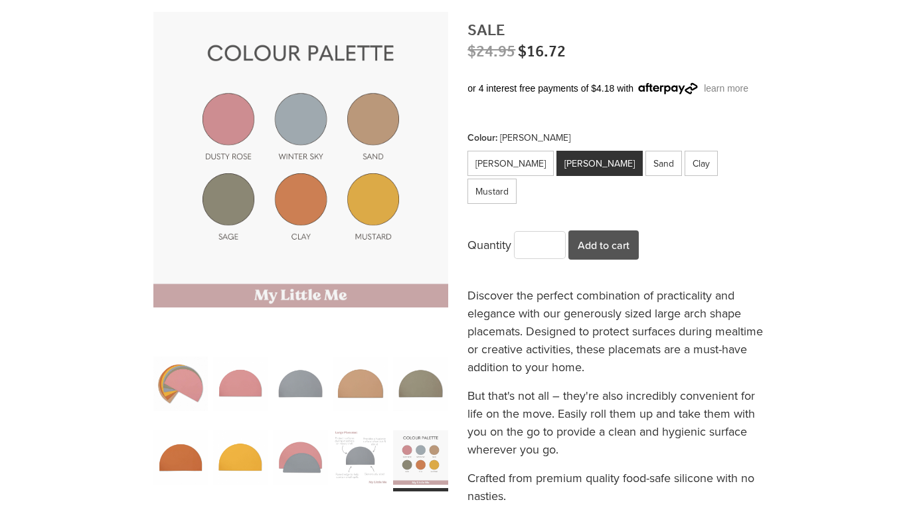
scroll to position [191, 0]
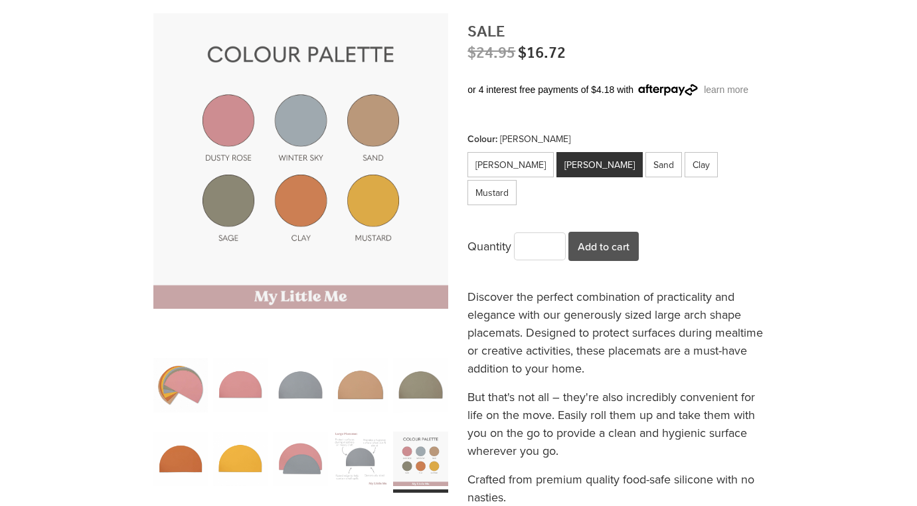
click at [422, 393] on div "carousel" at bounding box center [420, 384] width 54 height 68
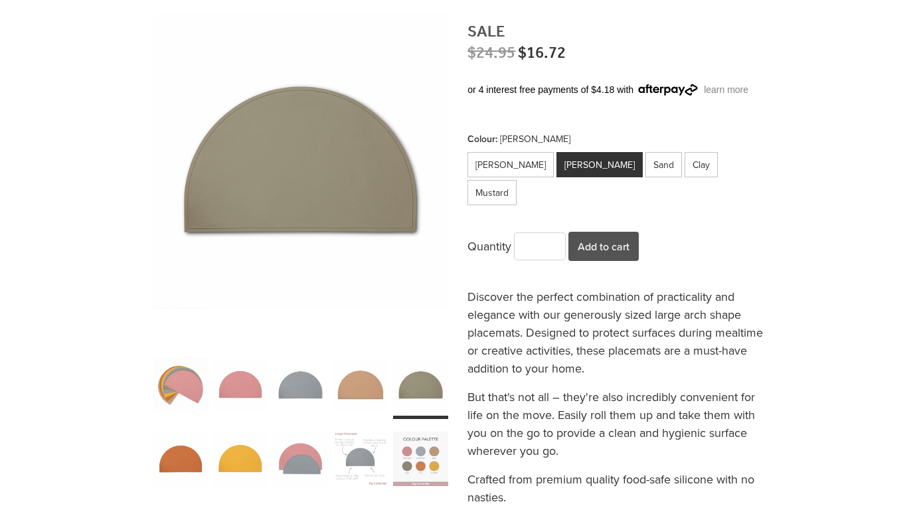
click at [296, 397] on div "carousel" at bounding box center [300, 384] width 54 height 68
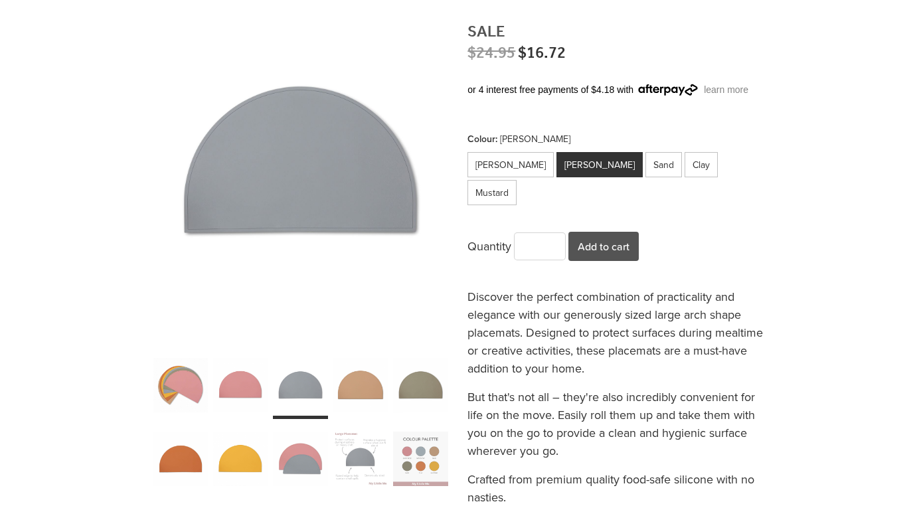
click at [315, 461] on div "carousel" at bounding box center [300, 458] width 54 height 68
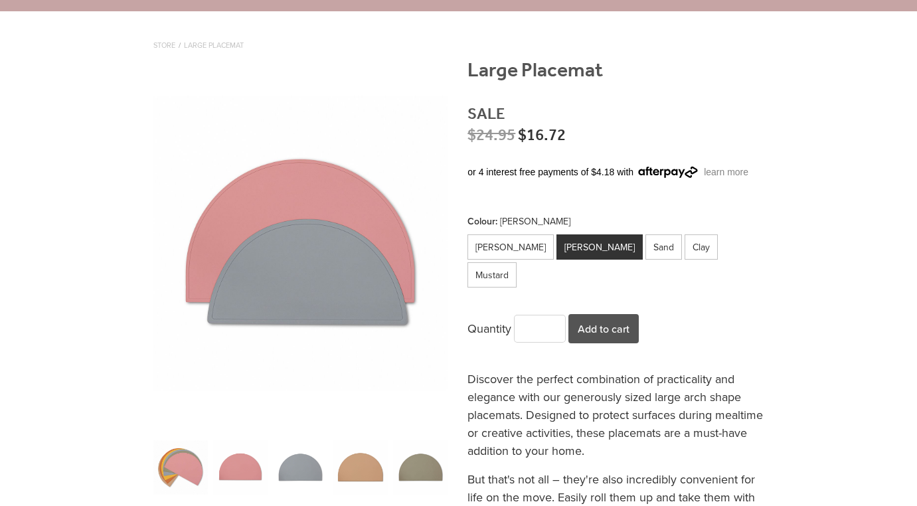
scroll to position [0, 0]
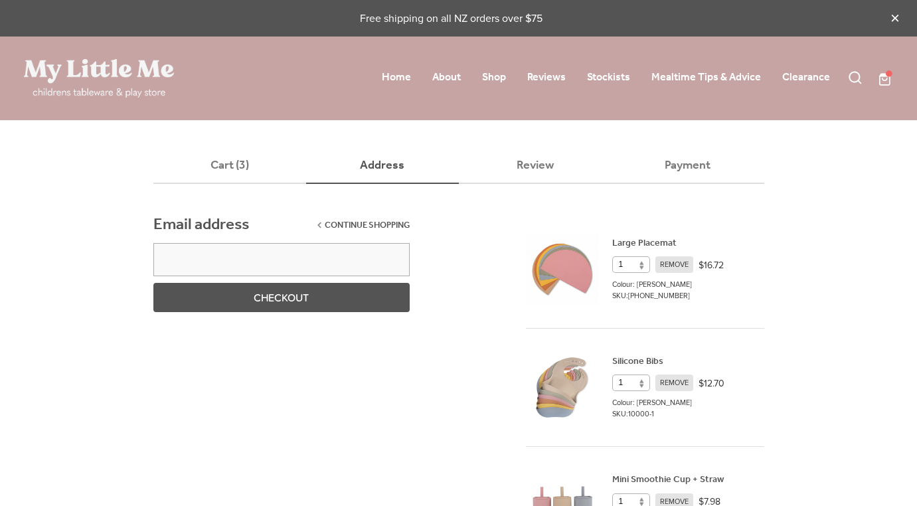
scroll to position [62, 0]
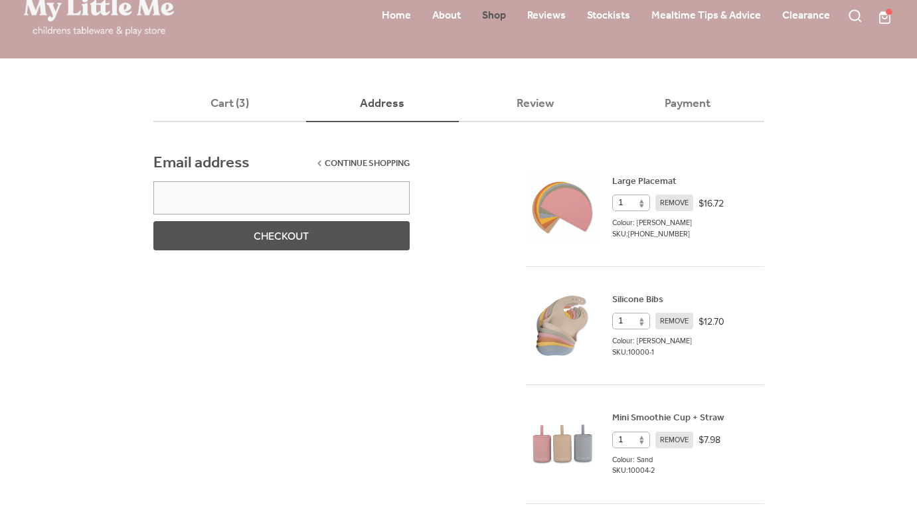
click at [494, 15] on link "Shop" at bounding box center [494, 15] width 24 height 21
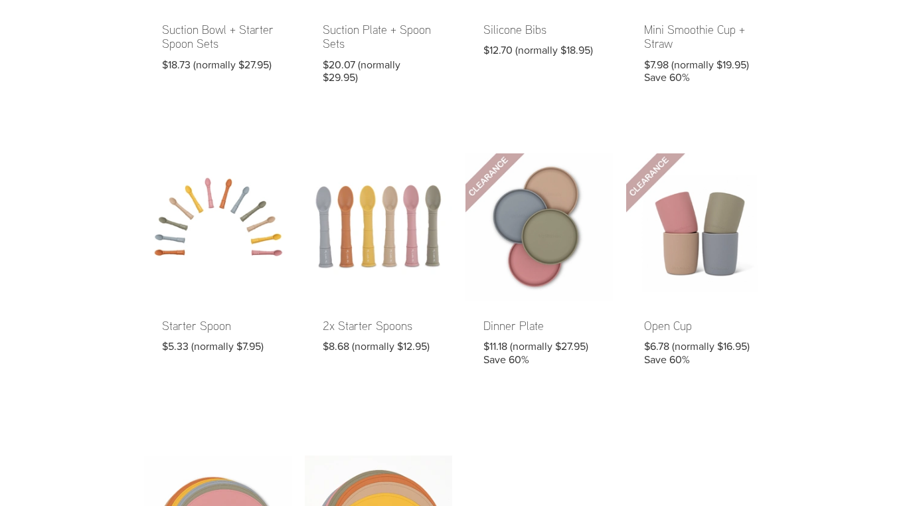
scroll to position [573, 0]
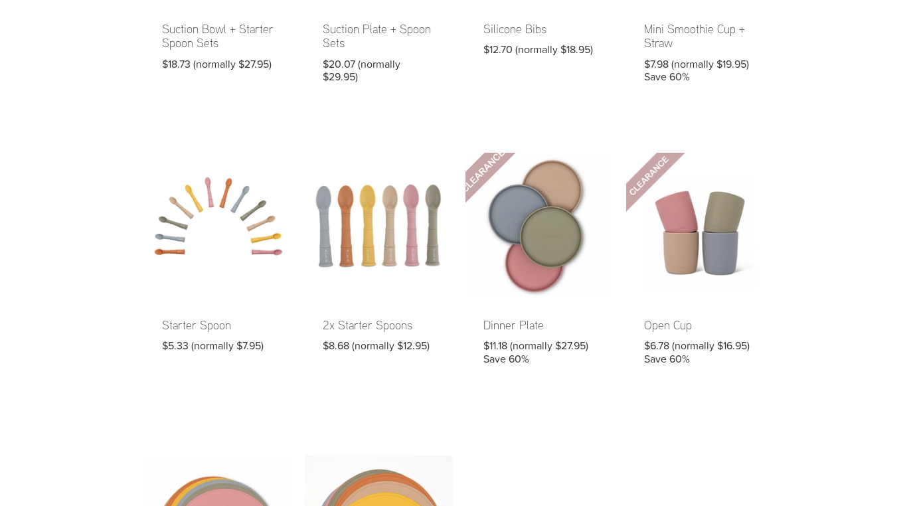
click at [522, 211] on link at bounding box center [538, 268] width 147 height 230
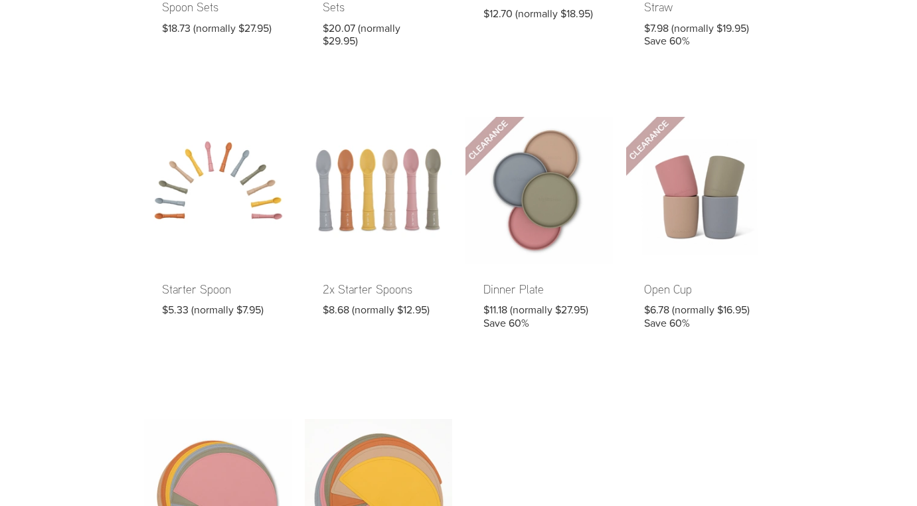
scroll to position [611, 0]
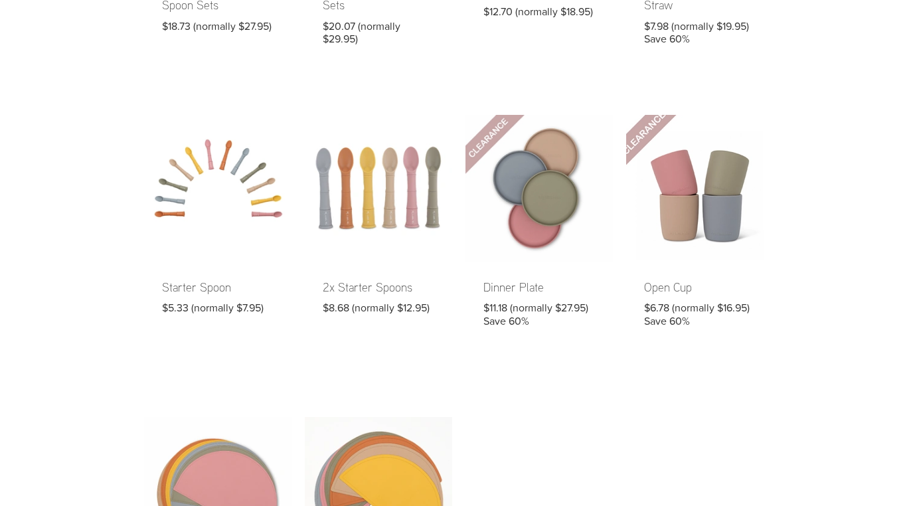
click at [674, 296] on link at bounding box center [699, 230] width 147 height 230
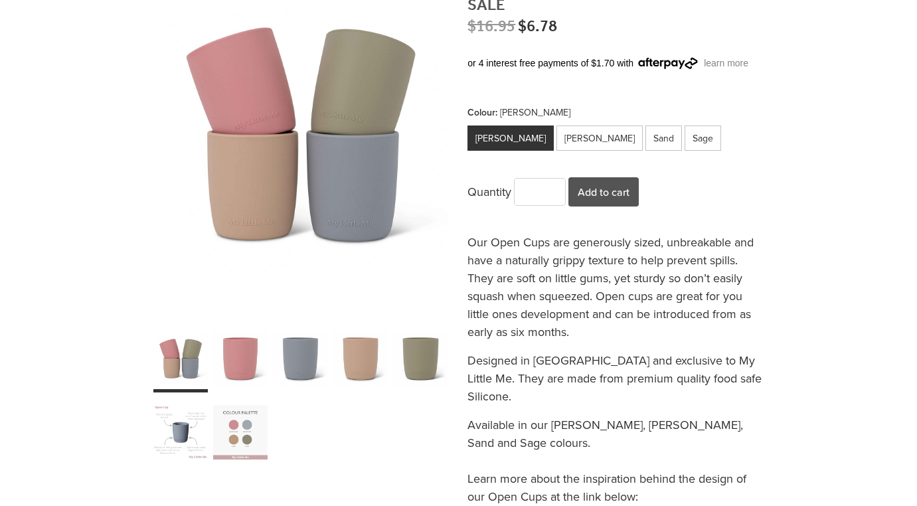
scroll to position [242, 0]
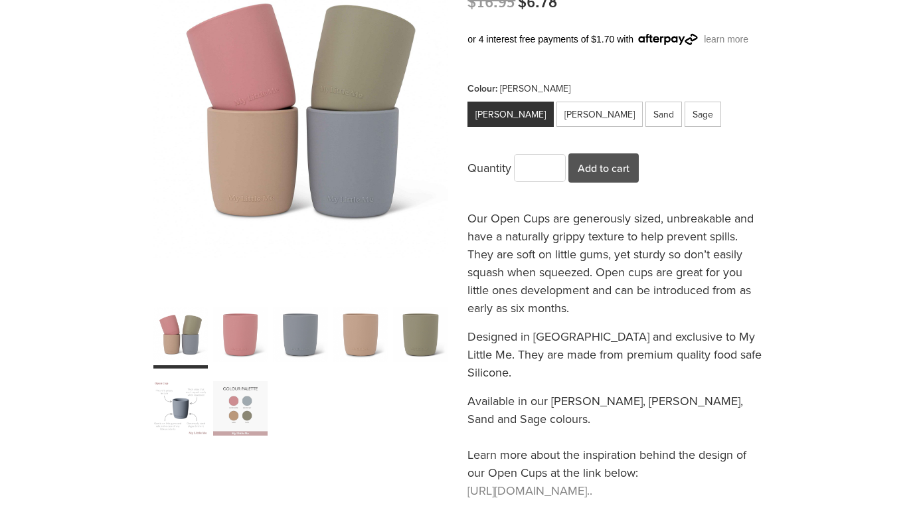
click at [303, 337] on div "carousel" at bounding box center [300, 334] width 54 height 68
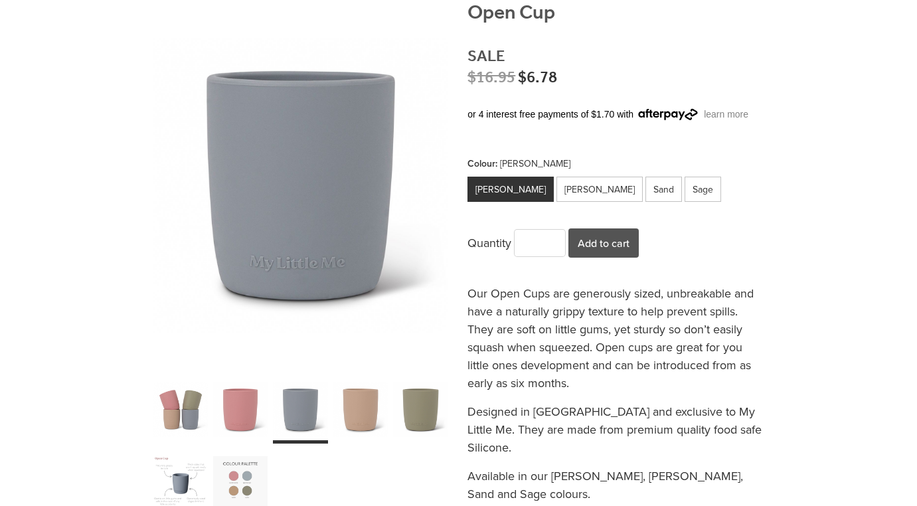
scroll to position [228, 0]
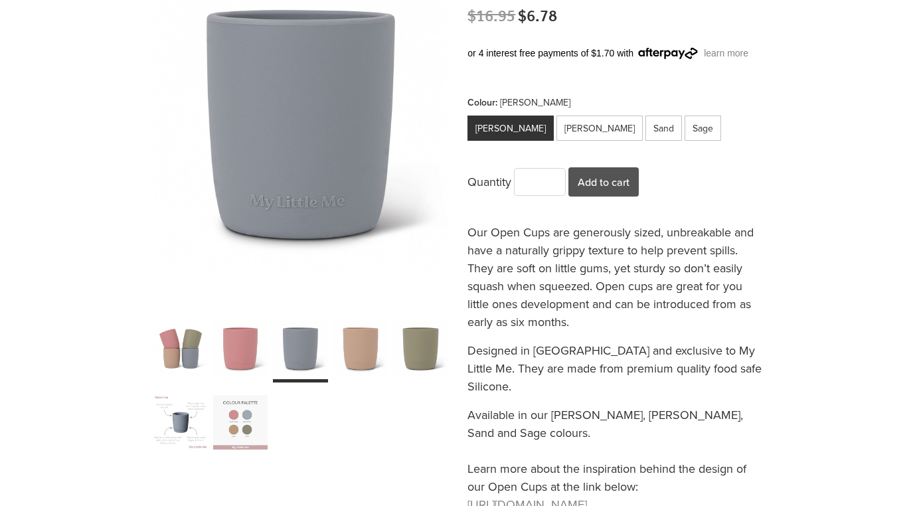
click at [192, 411] on div "carousel" at bounding box center [180, 422] width 54 height 68
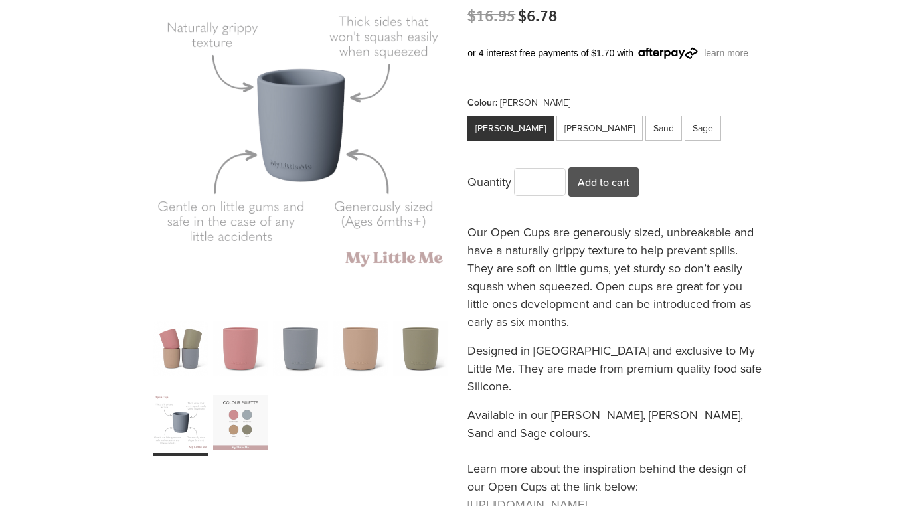
click at [303, 351] on div "carousel" at bounding box center [300, 348] width 54 height 68
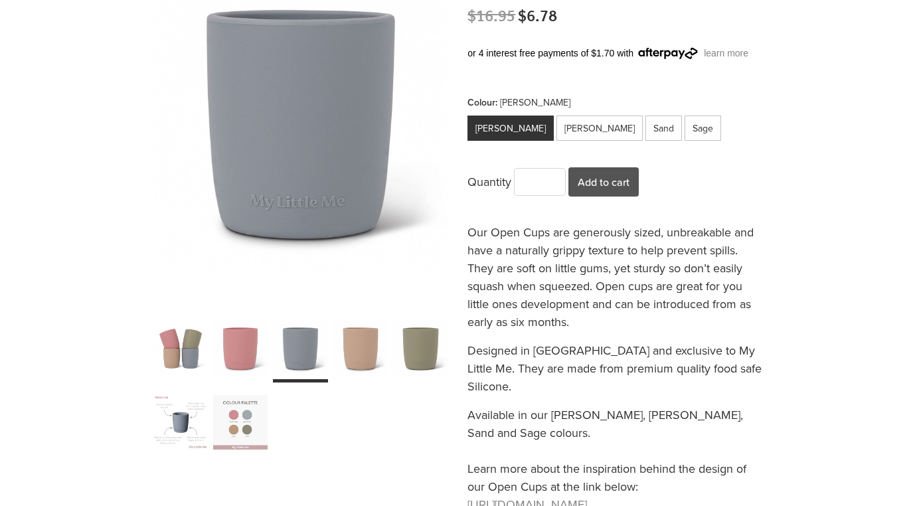
click at [259, 427] on div "carousel" at bounding box center [240, 422] width 54 height 68
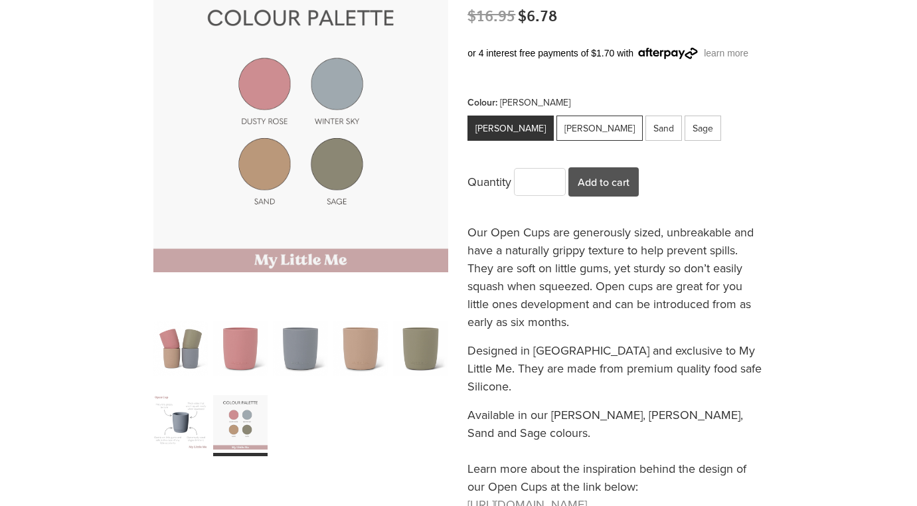
click at [581, 126] on div "Winter Sky" at bounding box center [599, 127] width 86 height 25
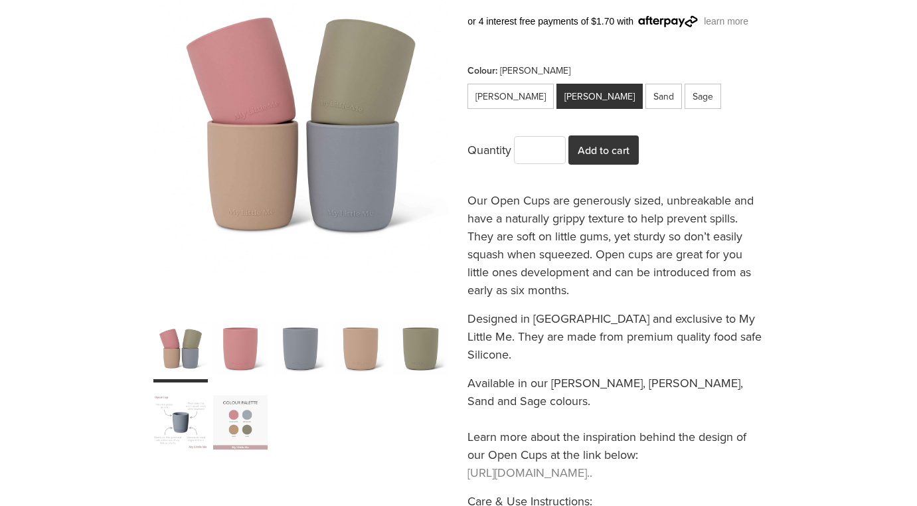
click at [634, 152] on button "Add to cart" at bounding box center [603, 149] width 70 height 29
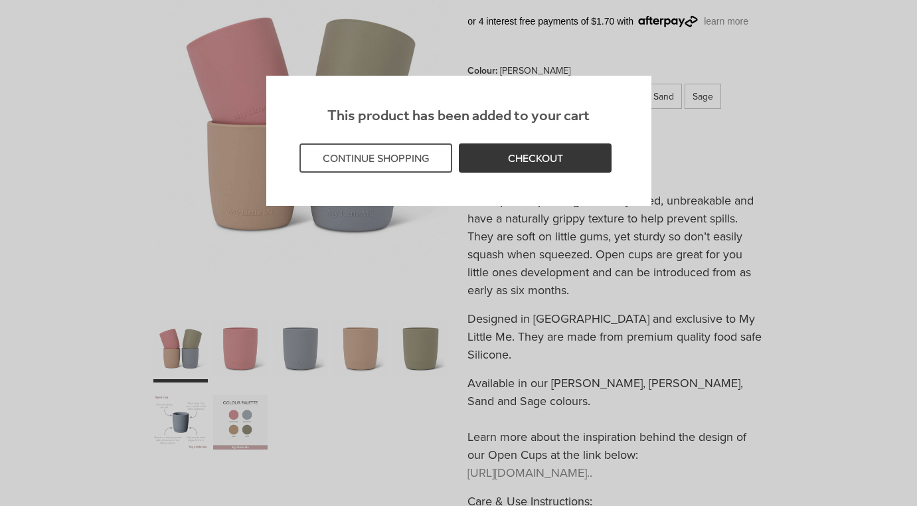
click at [522, 157] on link "CHECKOUT" at bounding box center [535, 157] width 153 height 29
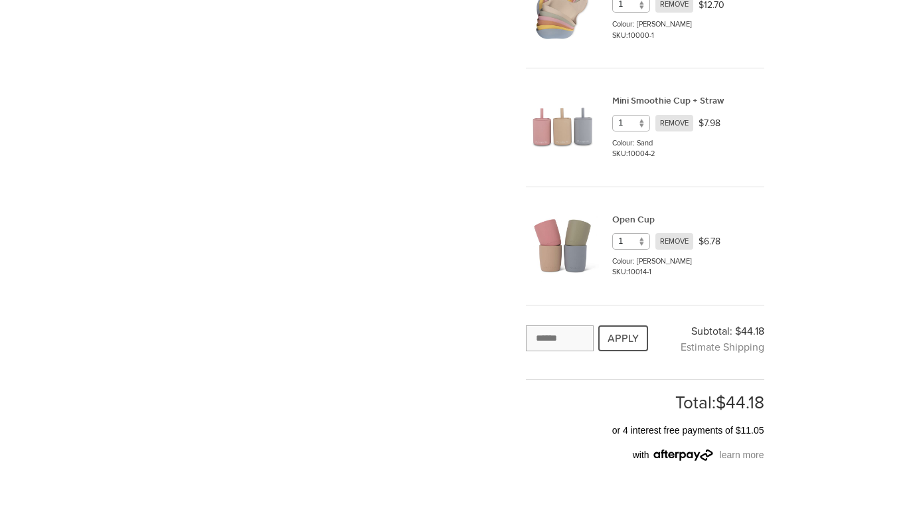
scroll to position [380, 0]
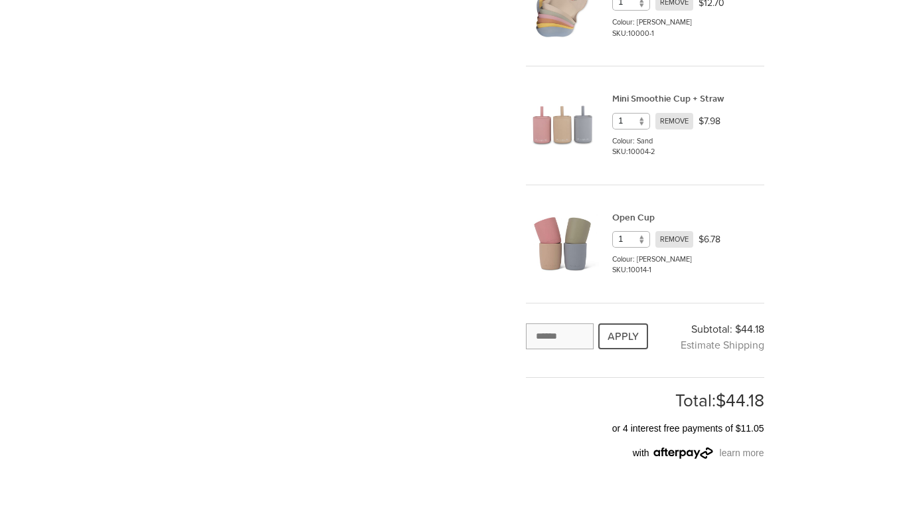
click at [549, 344] on input "text" at bounding box center [560, 336] width 68 height 26
type input "**********"
click at [615, 338] on button "APPLY" at bounding box center [623, 336] width 50 height 26
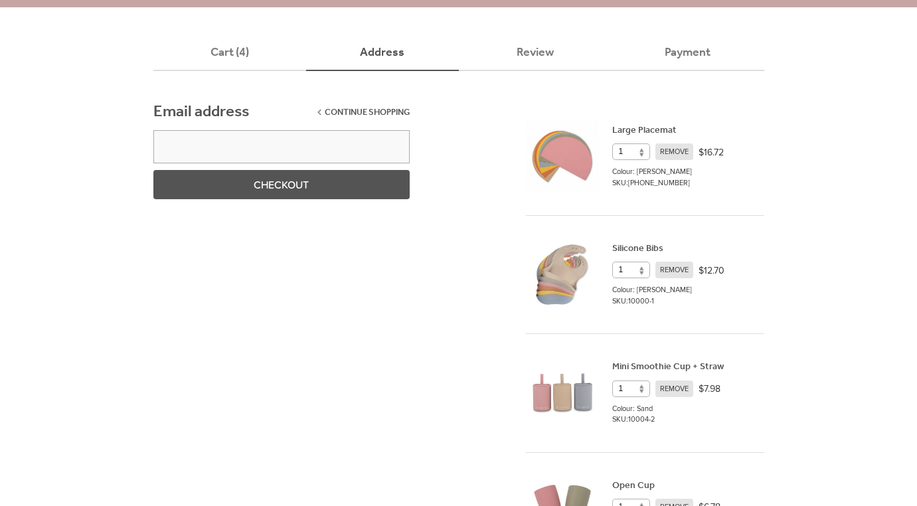
scroll to position [115, 0]
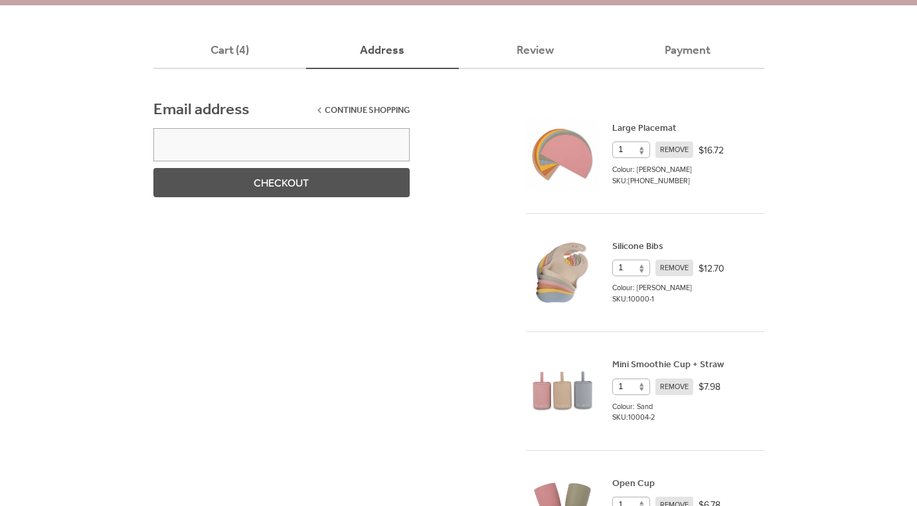
click at [346, 145] on input "email" at bounding box center [281, 144] width 256 height 33
type input "**********"
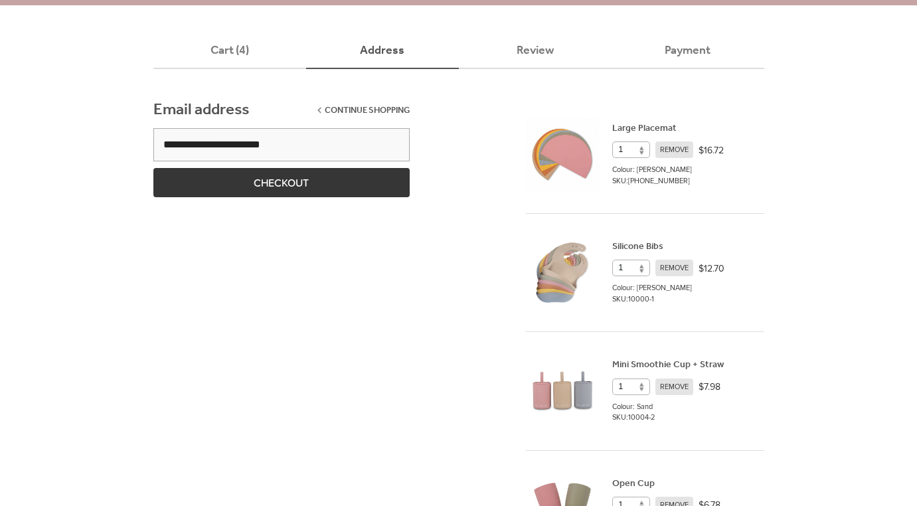
click at [291, 183] on button "CHECKOUT" at bounding box center [281, 182] width 256 height 29
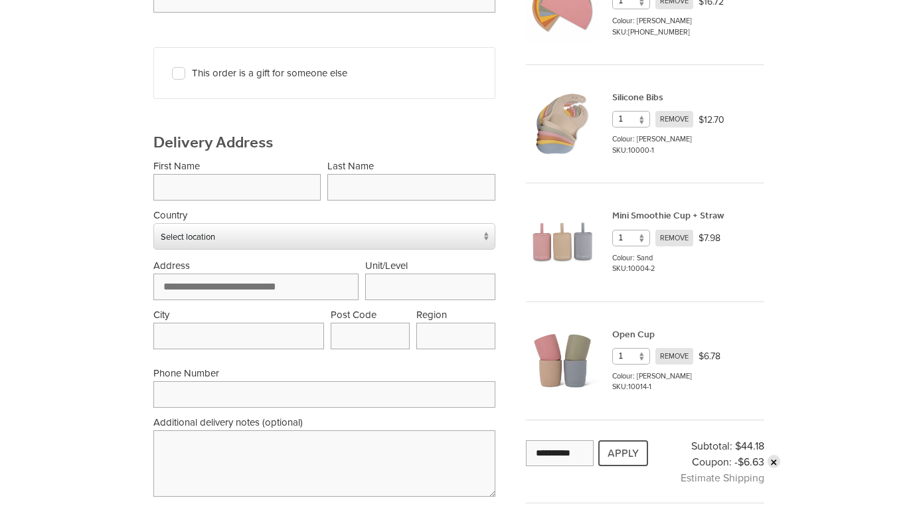
scroll to position [260, 0]
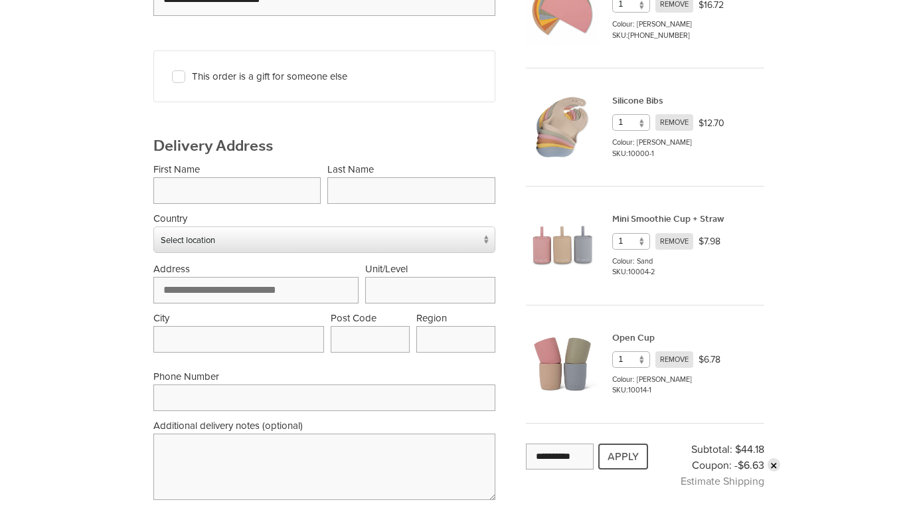
click at [275, 187] on input "text" at bounding box center [236, 190] width 167 height 27
type input "******"
type input "*******"
type input "**********"
type input "*******"
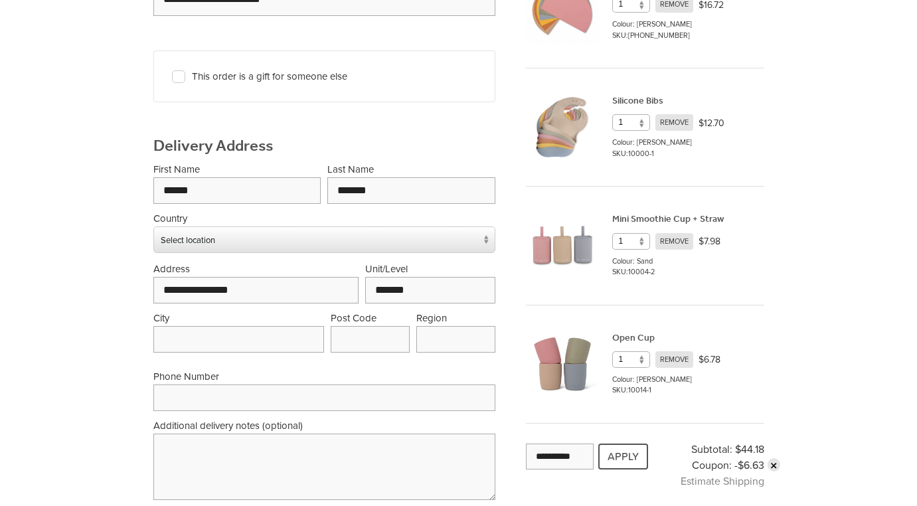
type input "**********"
type input "****"
type input "**********"
click at [289, 232] on span "Select location" at bounding box center [315, 239] width 323 height 25
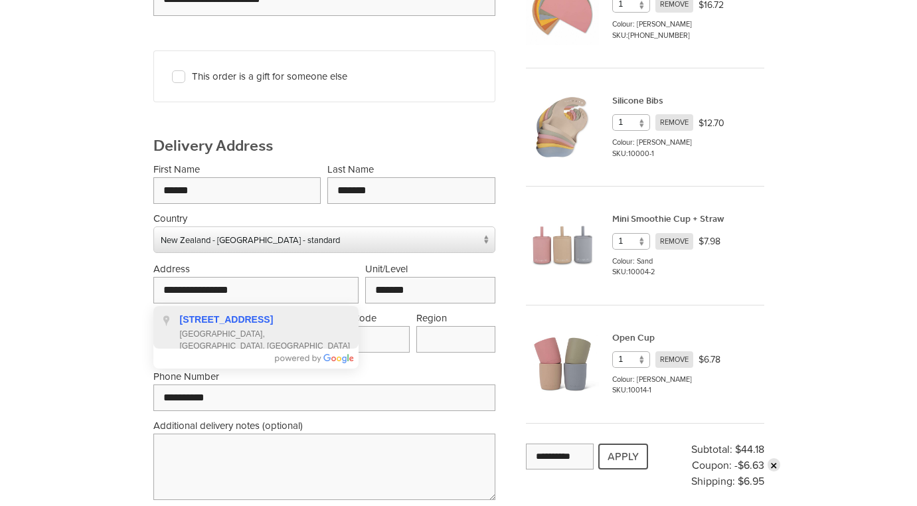
click at [274, 330] on span "Russley, Christchurch, New Zealand" at bounding box center [265, 340] width 171 height 24
type input "**********"
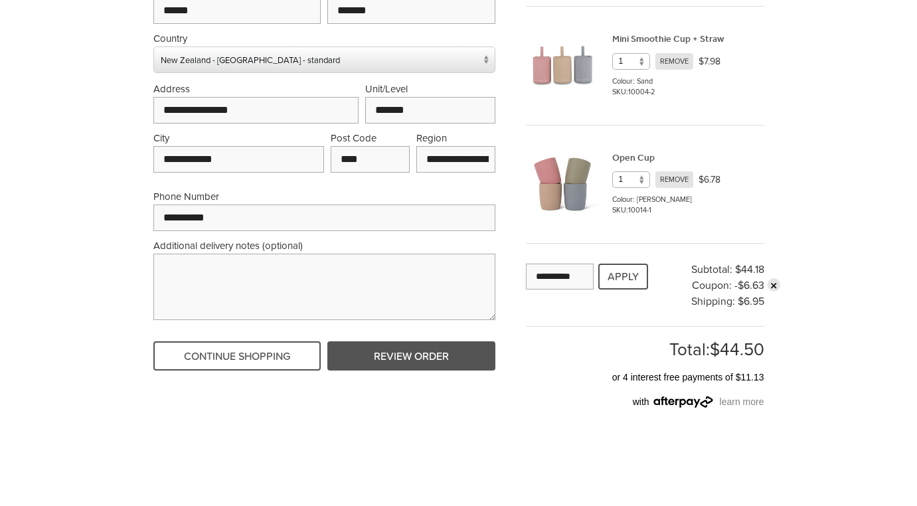
scroll to position [441, 0]
click at [638, 275] on button "APPLY" at bounding box center [623, 276] width 50 height 26
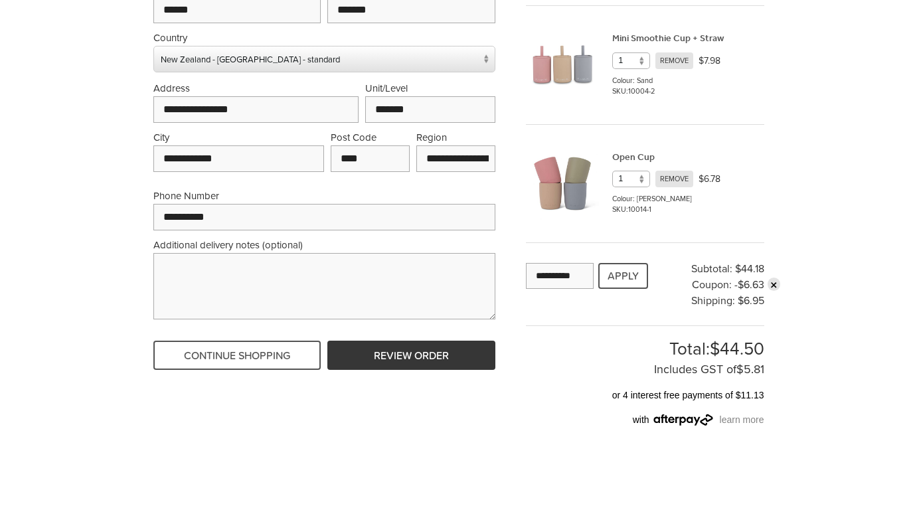
click at [473, 348] on button "REVIEW ORDER" at bounding box center [410, 354] width 167 height 29
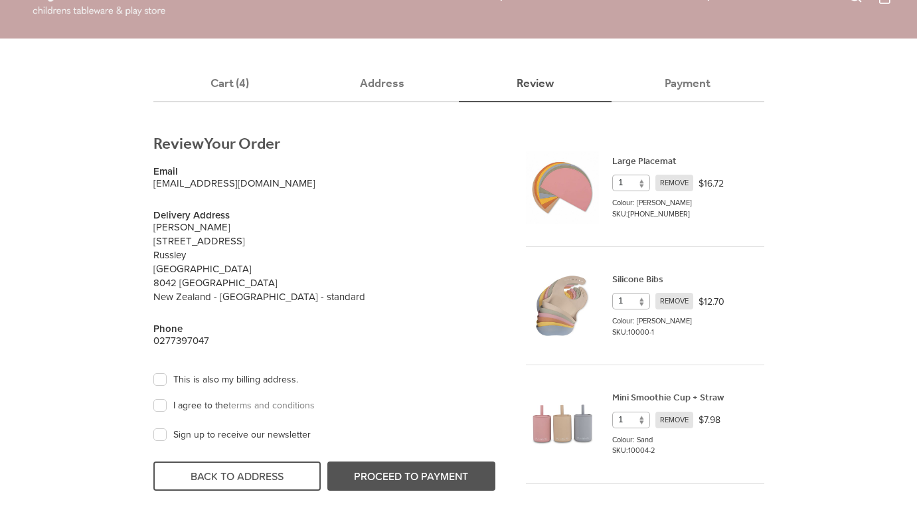
scroll to position [80, 0]
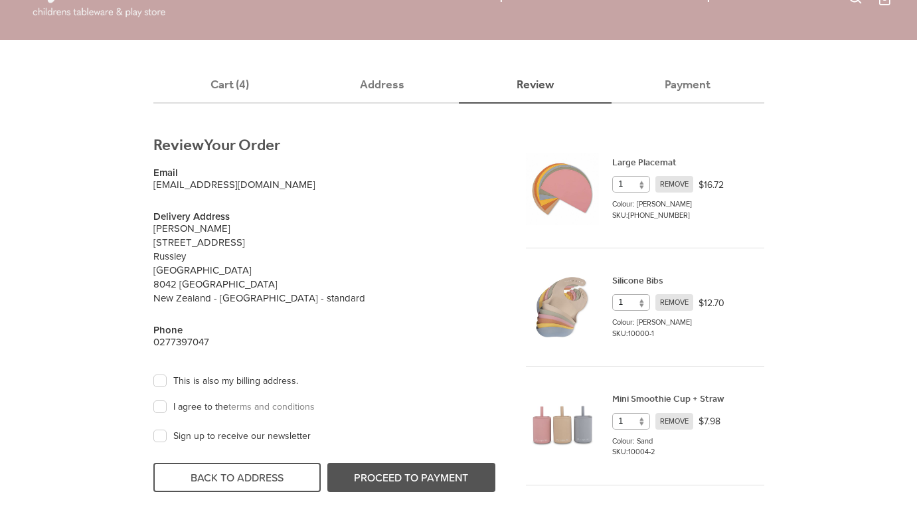
click at [165, 409] on label "I agree to the terms and conditions" at bounding box center [237, 407] width 155 height 13
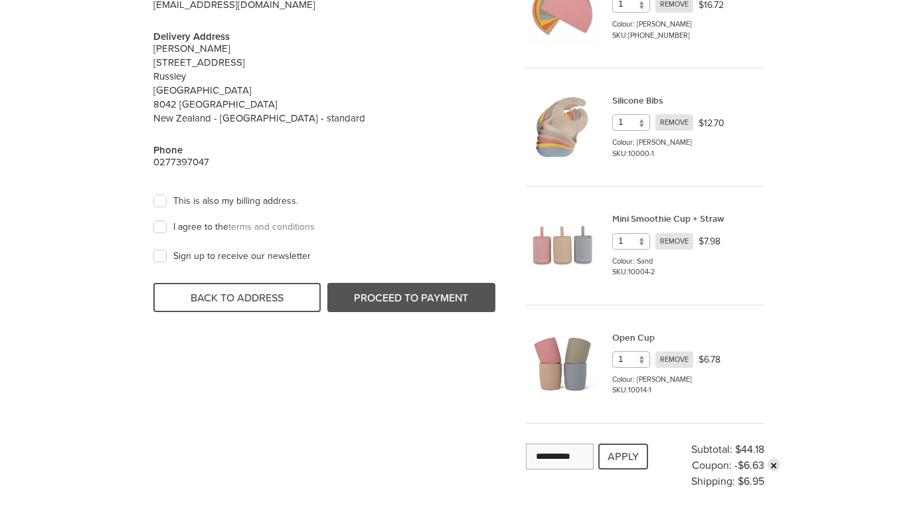
scroll to position [263, 0]
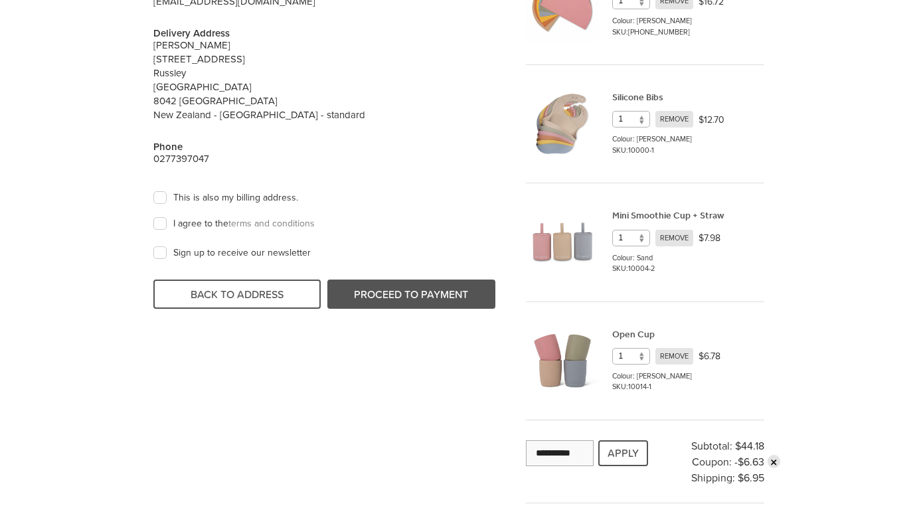
click at [644, 214] on link "Mini Smoothie Cup + Straw" at bounding box center [667, 216] width 111 height 18
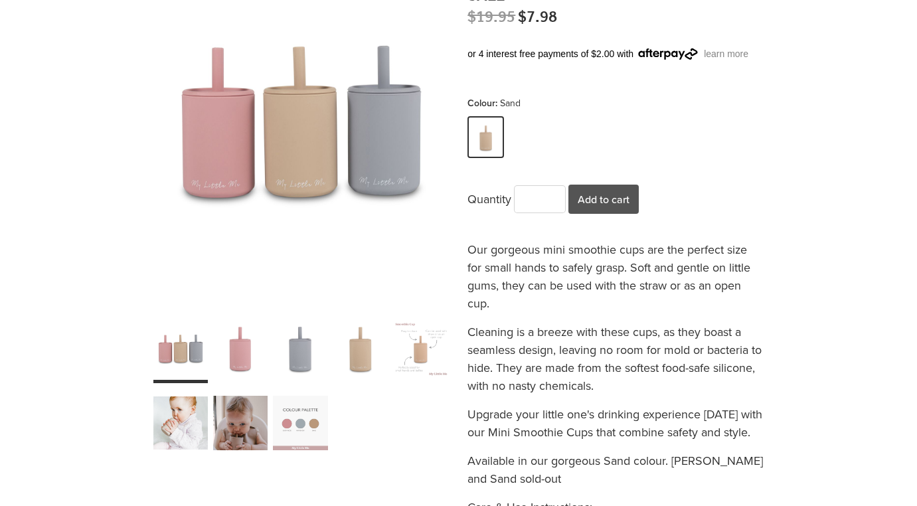
scroll to position [249, 0]
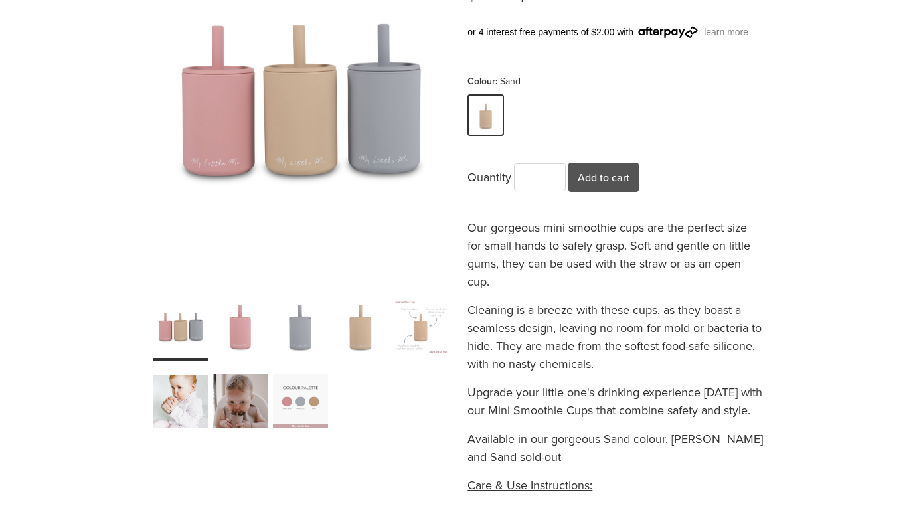
click at [290, 331] on div "carousel" at bounding box center [300, 327] width 54 height 68
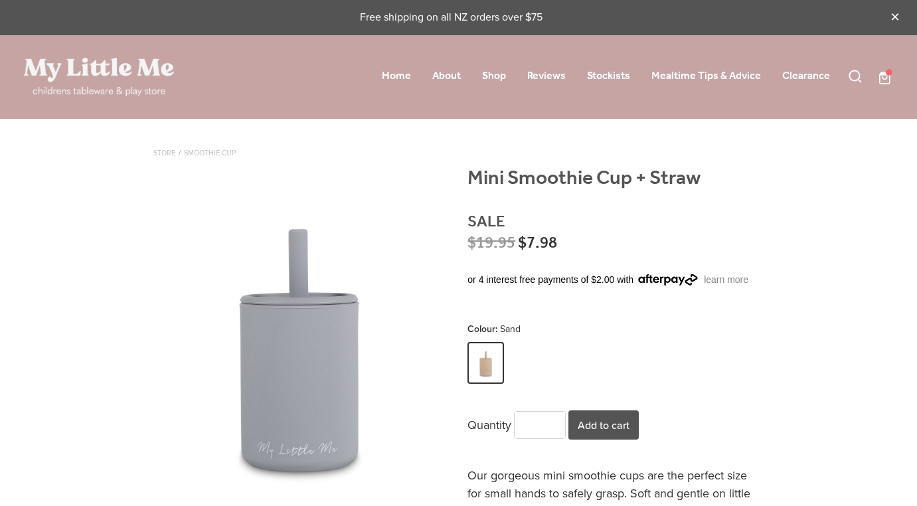
scroll to position [0, 0]
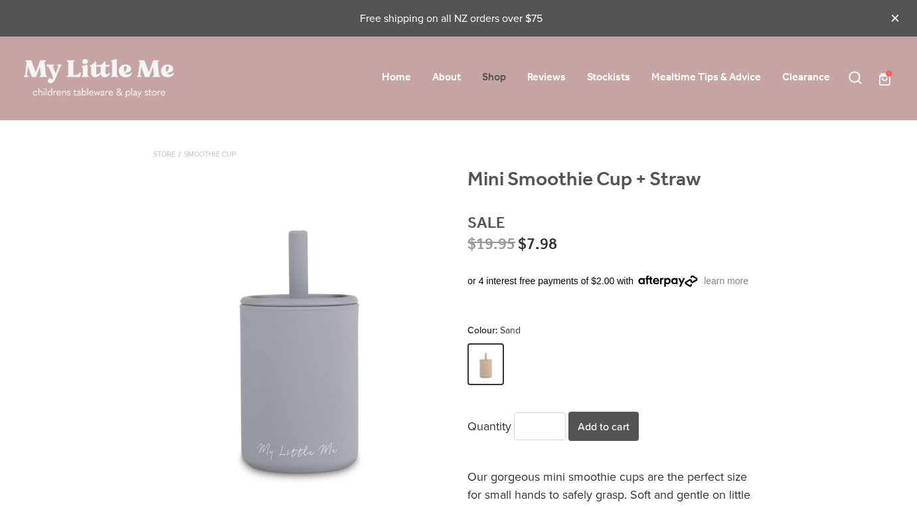
click at [502, 75] on link "Shop" at bounding box center [494, 77] width 24 height 21
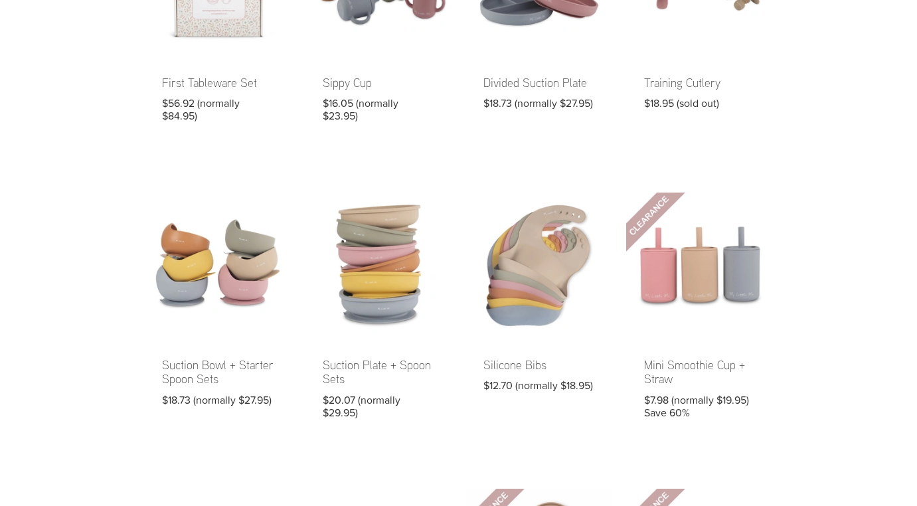
scroll to position [243, 0]
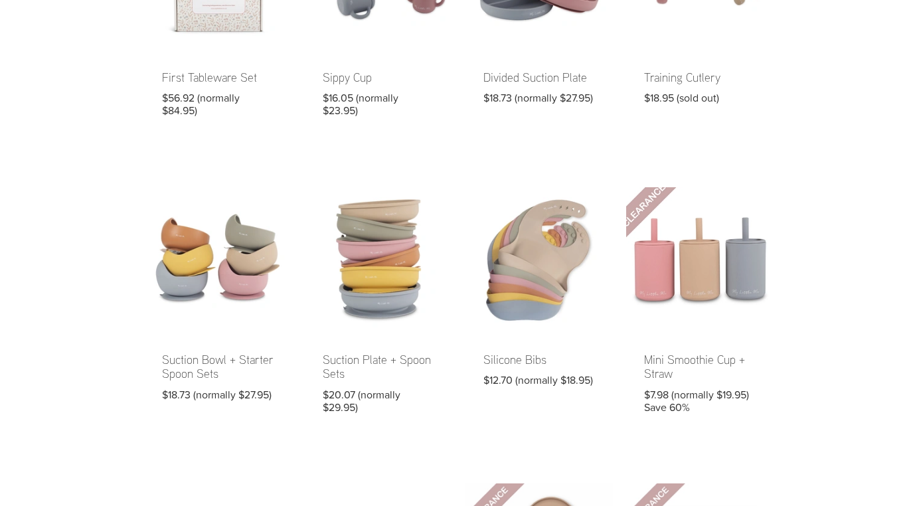
click at [714, 289] on link at bounding box center [699, 309] width 147 height 244
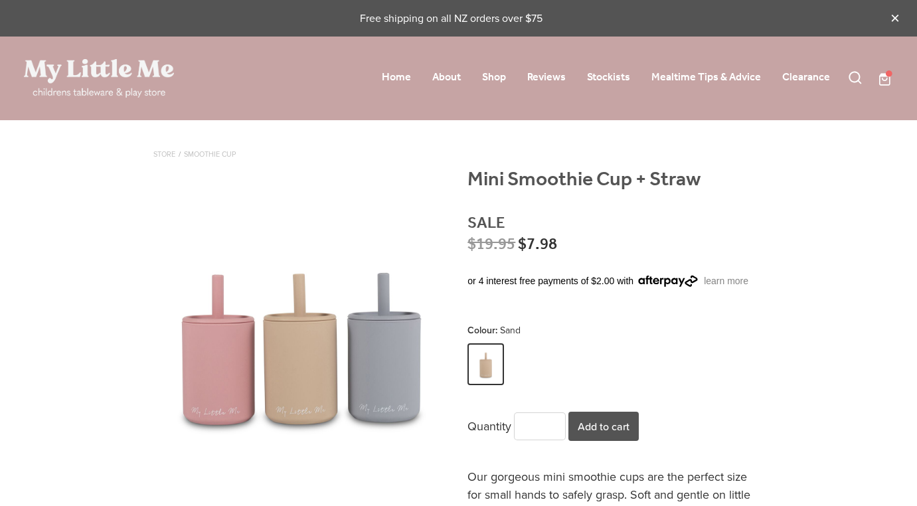
click at [875, 79] on div at bounding box center [876, 78] width 31 height 16
click at [893, 81] on span at bounding box center [893, 78] width 0 height 17
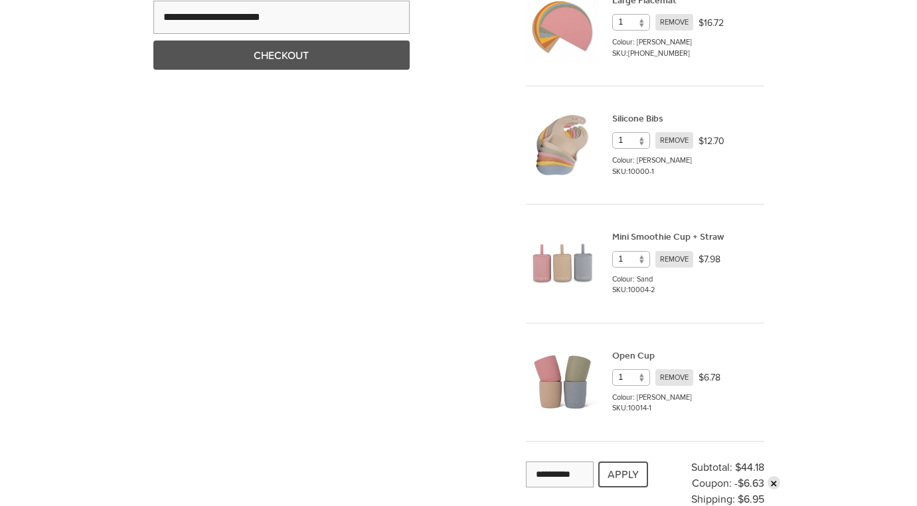
scroll to position [245, 0]
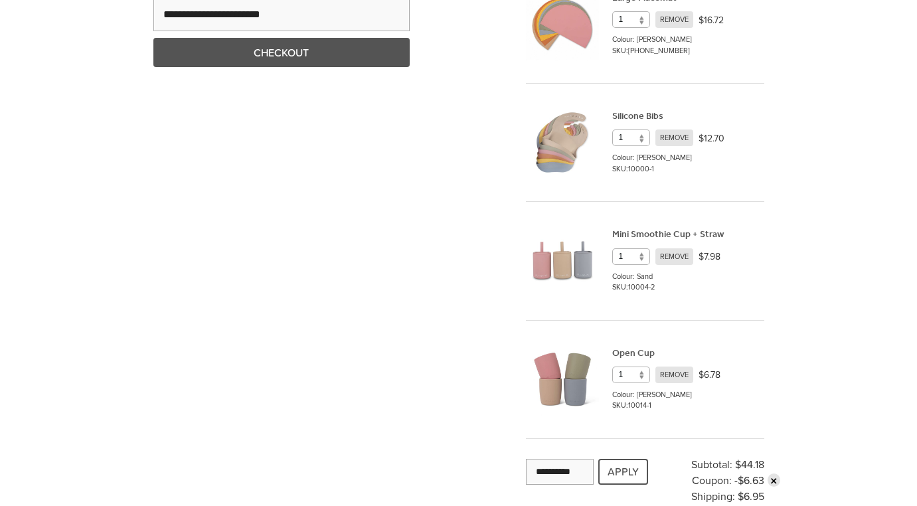
click at [680, 256] on span "REMOVE" at bounding box center [674, 256] width 38 height 17
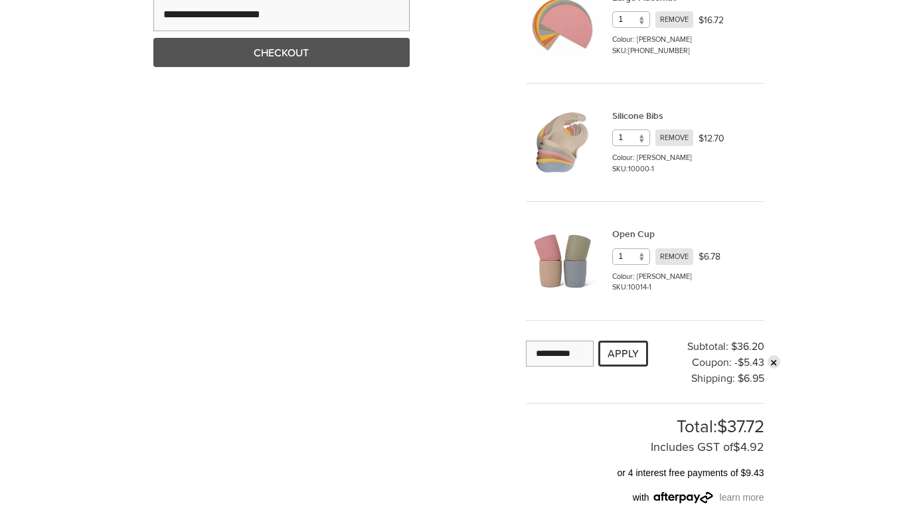
click at [627, 354] on button "APPLY" at bounding box center [623, 353] width 50 height 26
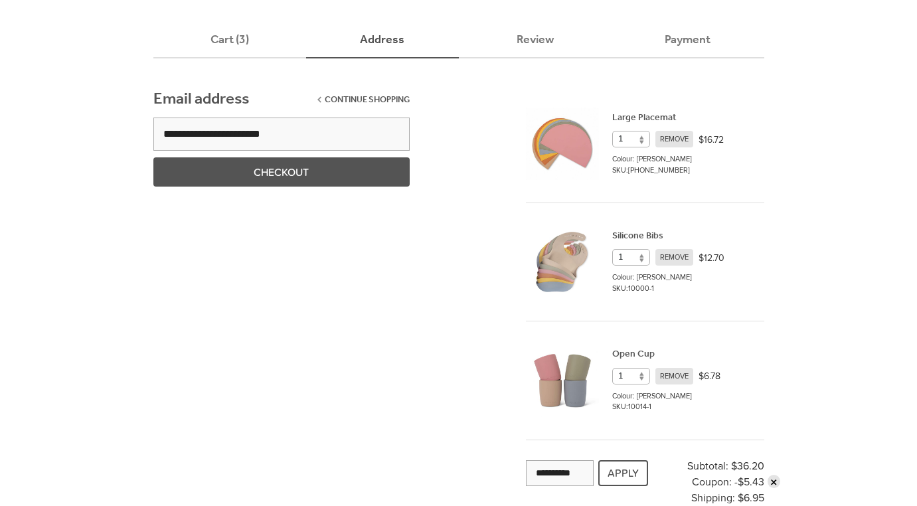
scroll to position [108, 0]
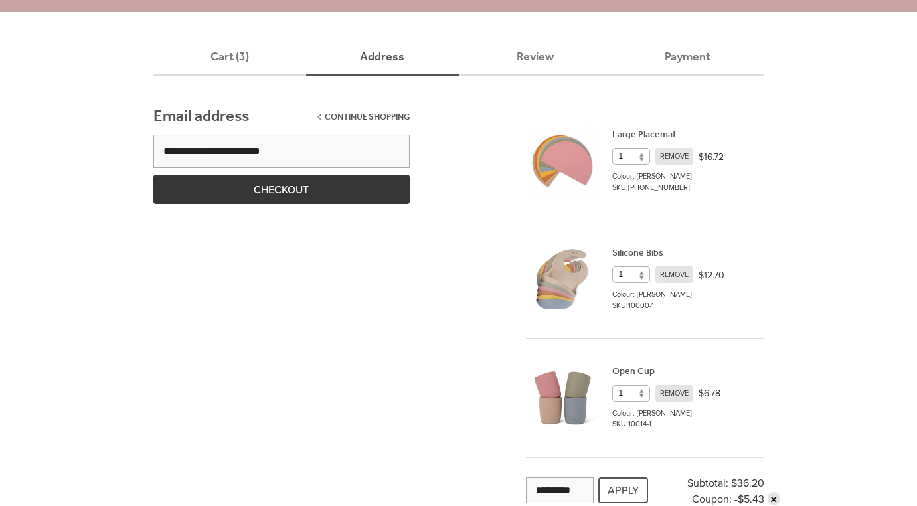
click at [338, 186] on button "CHECKOUT" at bounding box center [281, 189] width 256 height 29
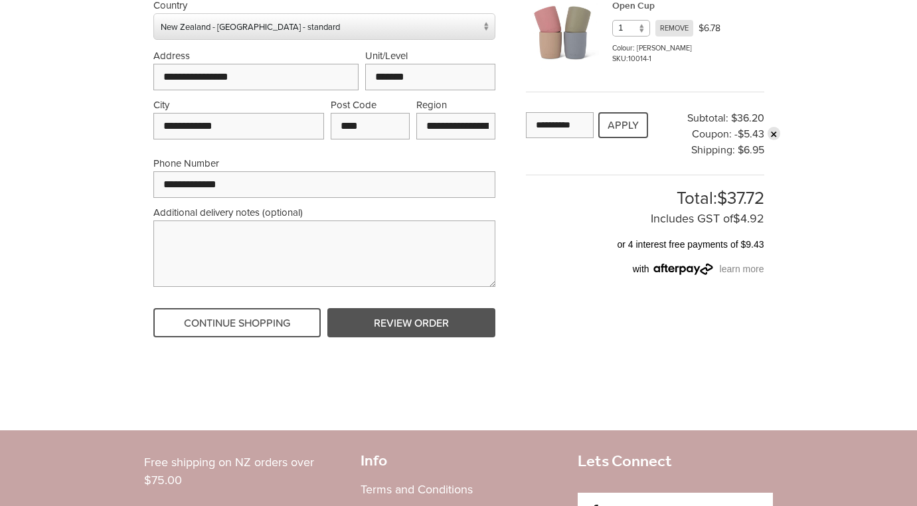
scroll to position [483, 0]
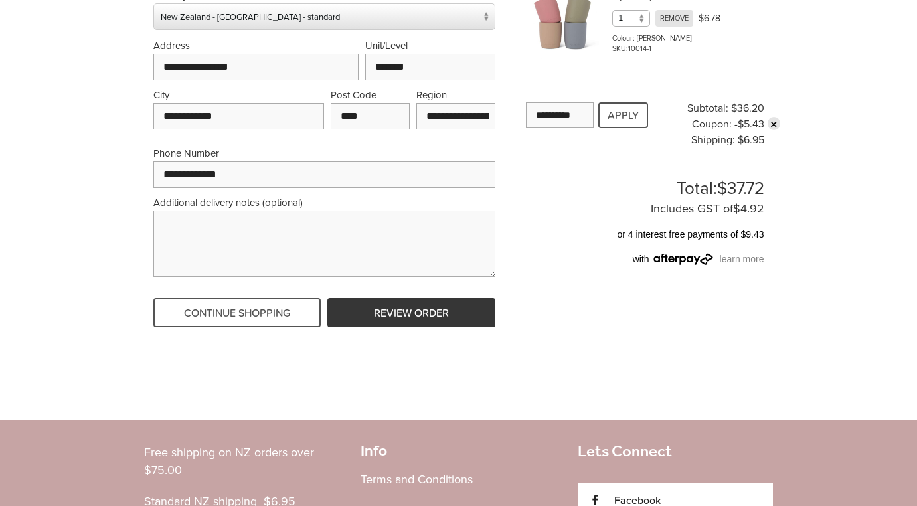
click at [390, 311] on button "REVIEW ORDER" at bounding box center [410, 312] width 167 height 29
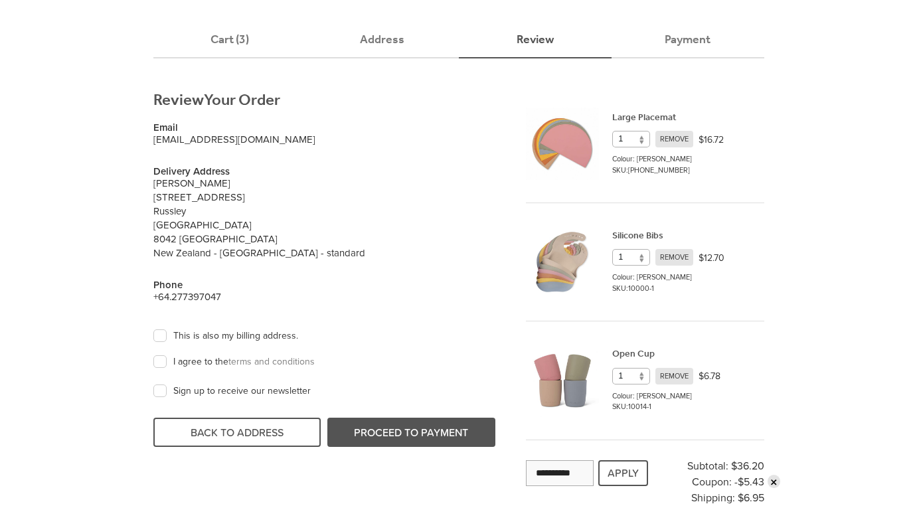
scroll to position [80, 0]
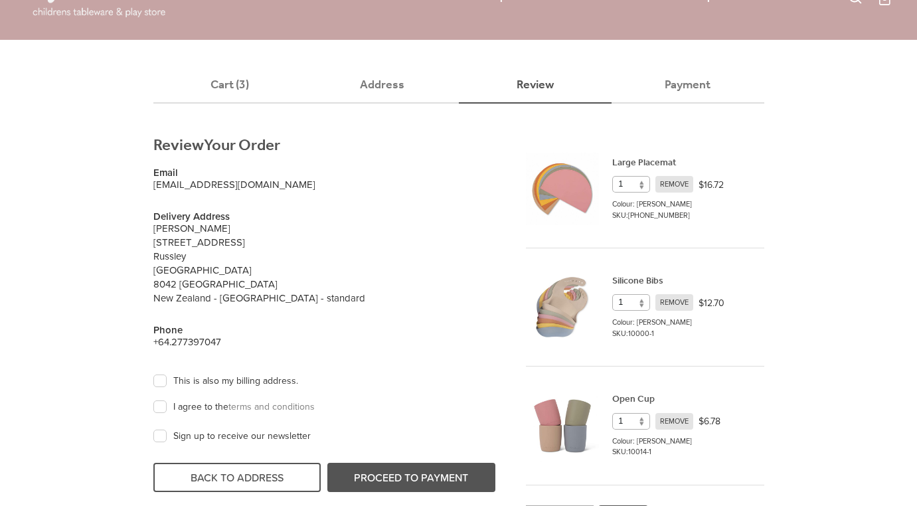
click at [160, 405] on label "I agree to the terms and conditions" at bounding box center [237, 407] width 155 height 13
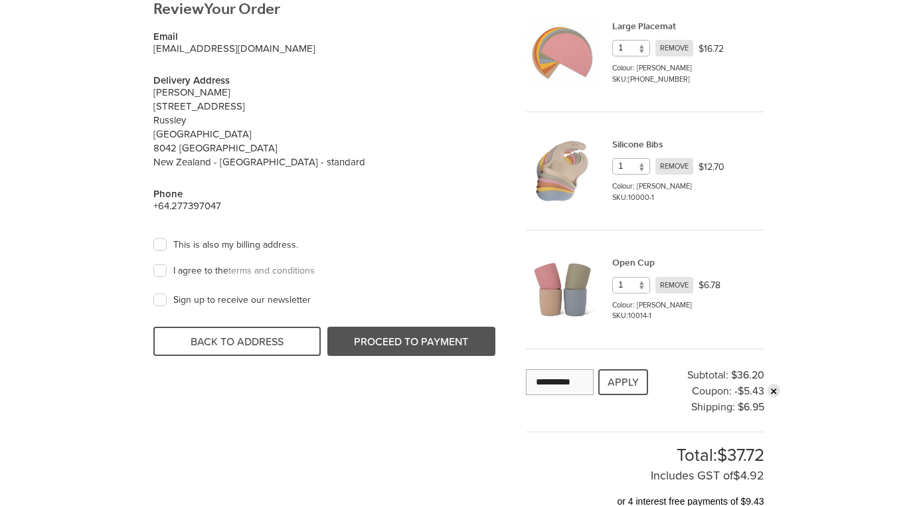
scroll to position [220, 0]
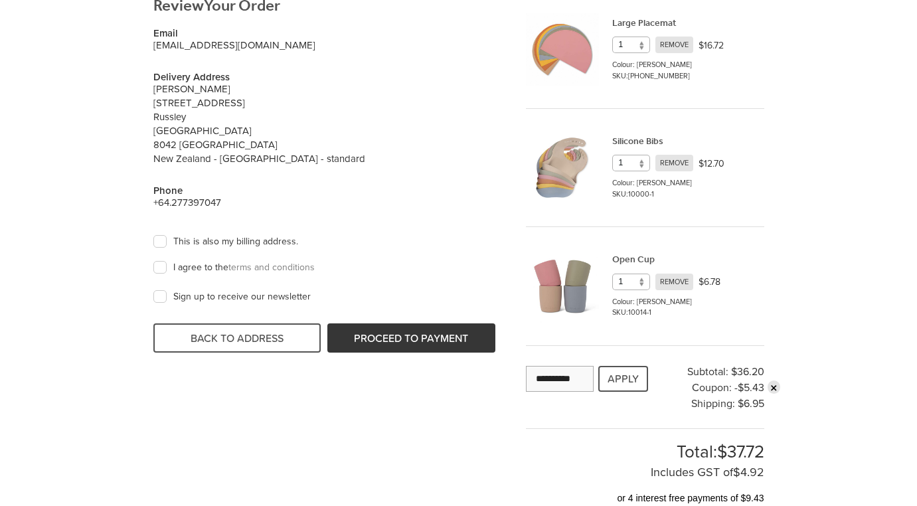
click at [393, 333] on button "PROCEED TO PAYMENT" at bounding box center [410, 337] width 167 height 29
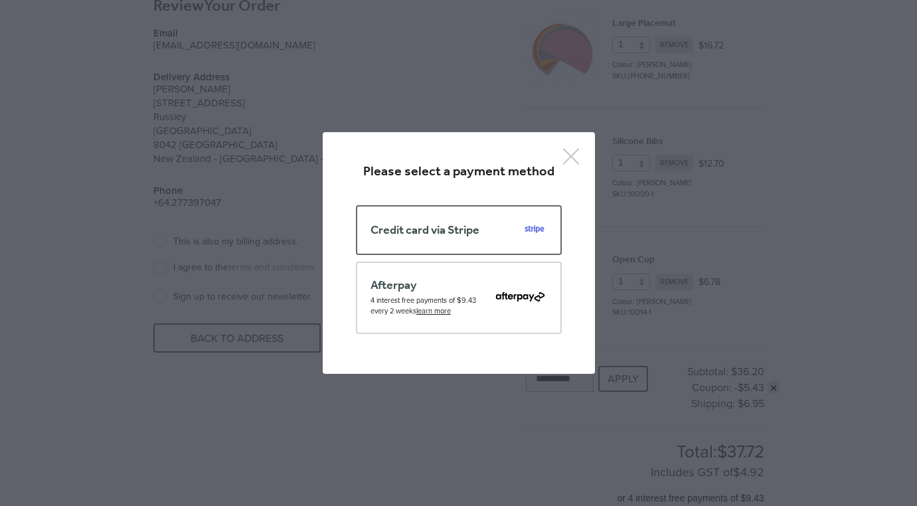
click at [425, 236] on span "Credit card via Stripe" at bounding box center [424, 230] width 109 height 12
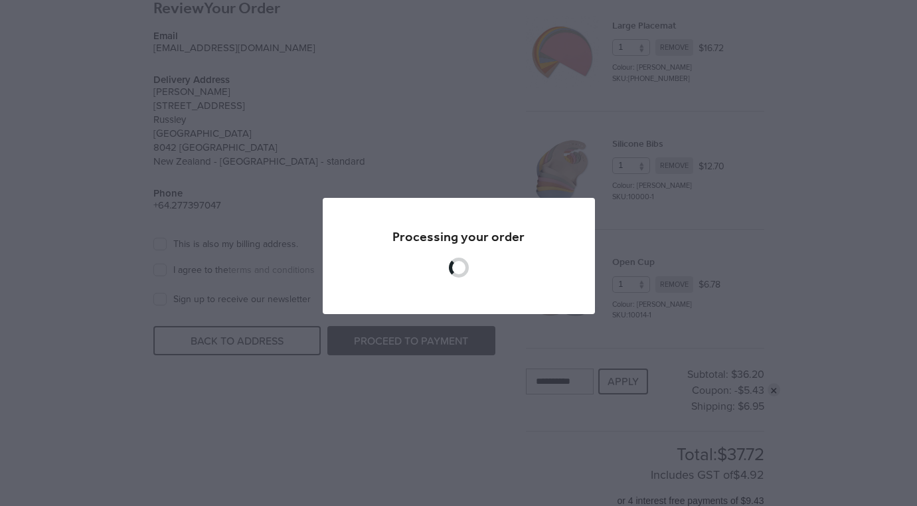
scroll to position [216, 0]
